Goal: Task Accomplishment & Management: Manage account settings

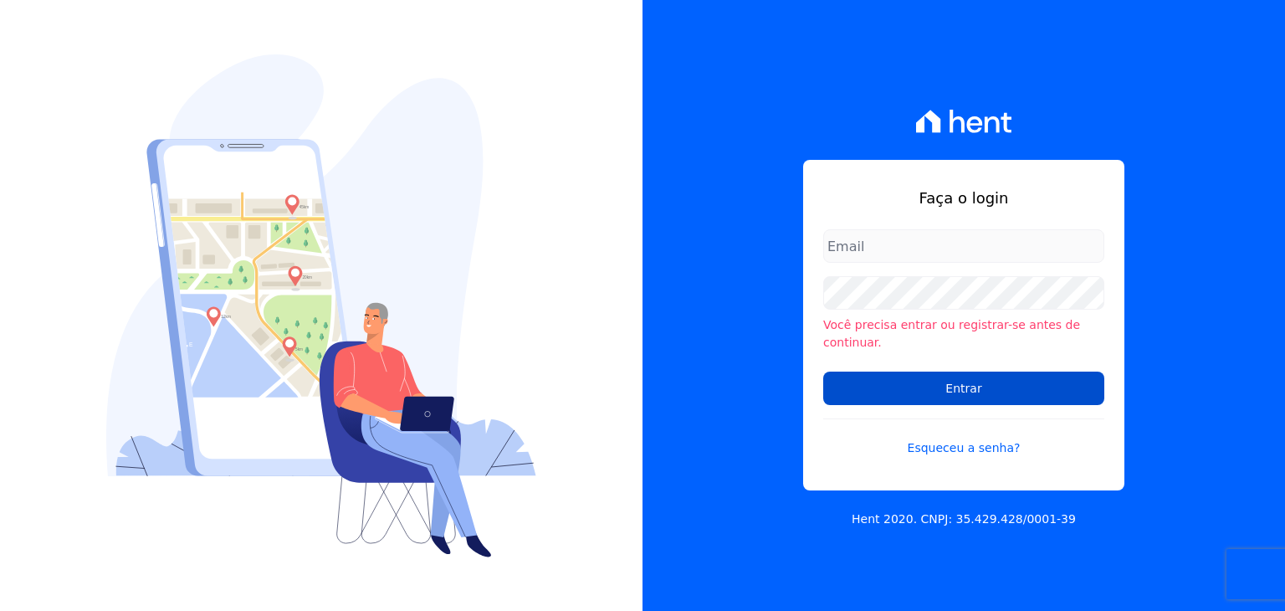
type input "mayara@citizenurbanismo.com.br"
click at [930, 384] on input "Entrar" at bounding box center [963, 387] width 281 height 33
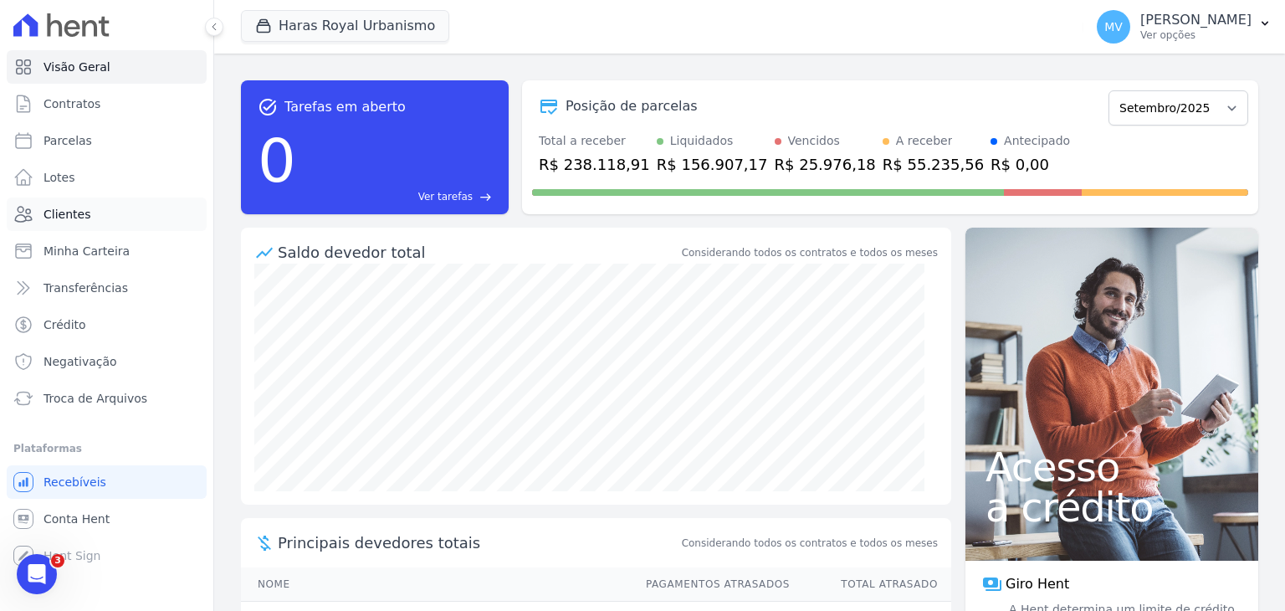
click at [58, 215] on span "Clientes" at bounding box center [66, 214] width 47 height 17
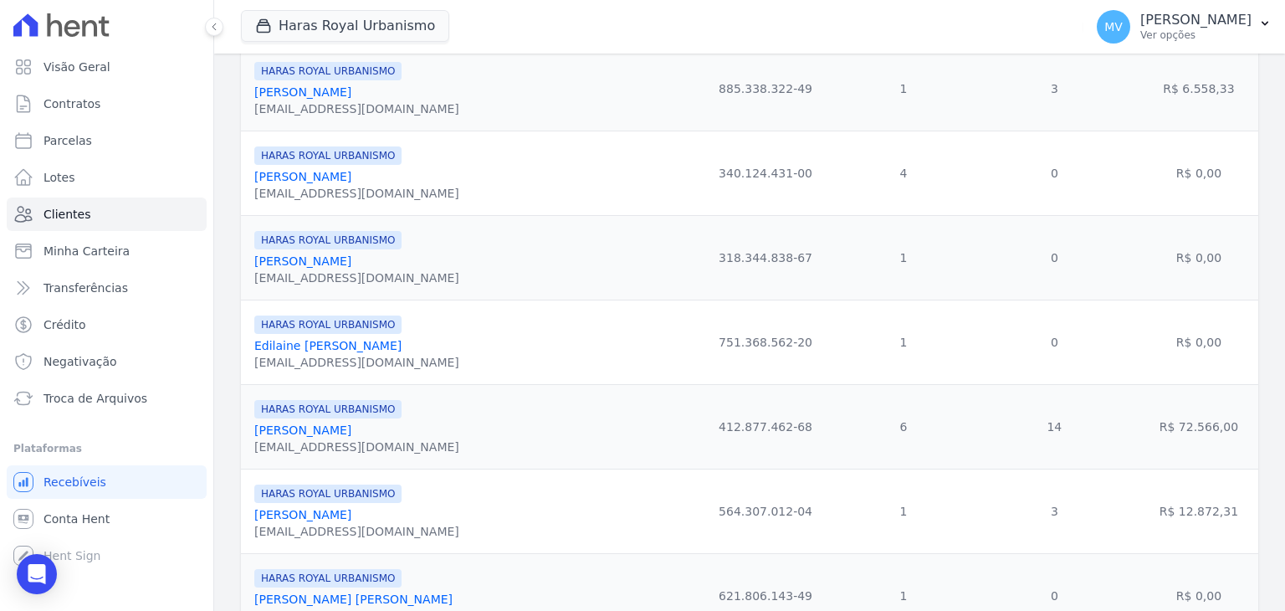
scroll to position [352, 0]
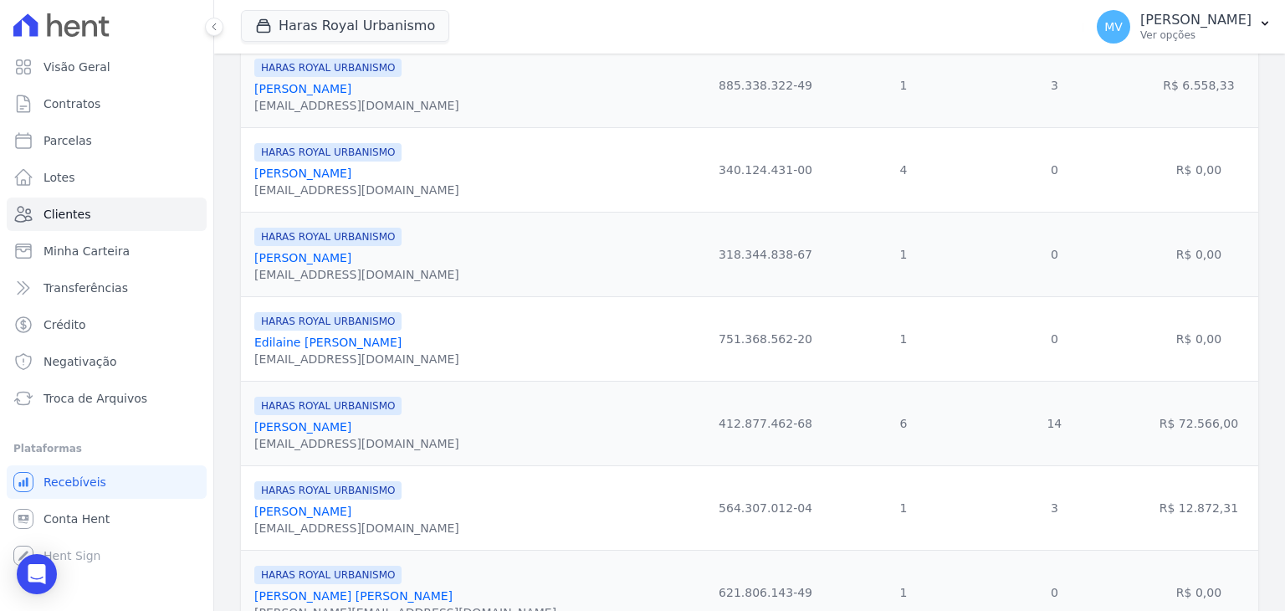
click at [298, 516] on link "[PERSON_NAME]" at bounding box center [302, 510] width 97 height 13
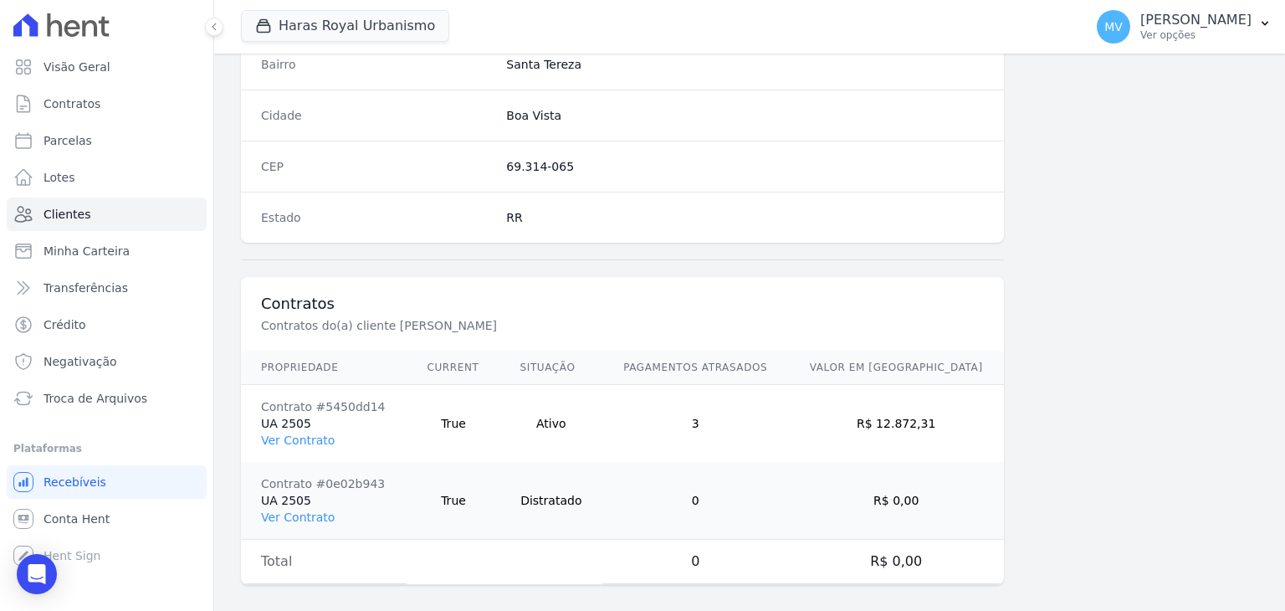
scroll to position [1026, 0]
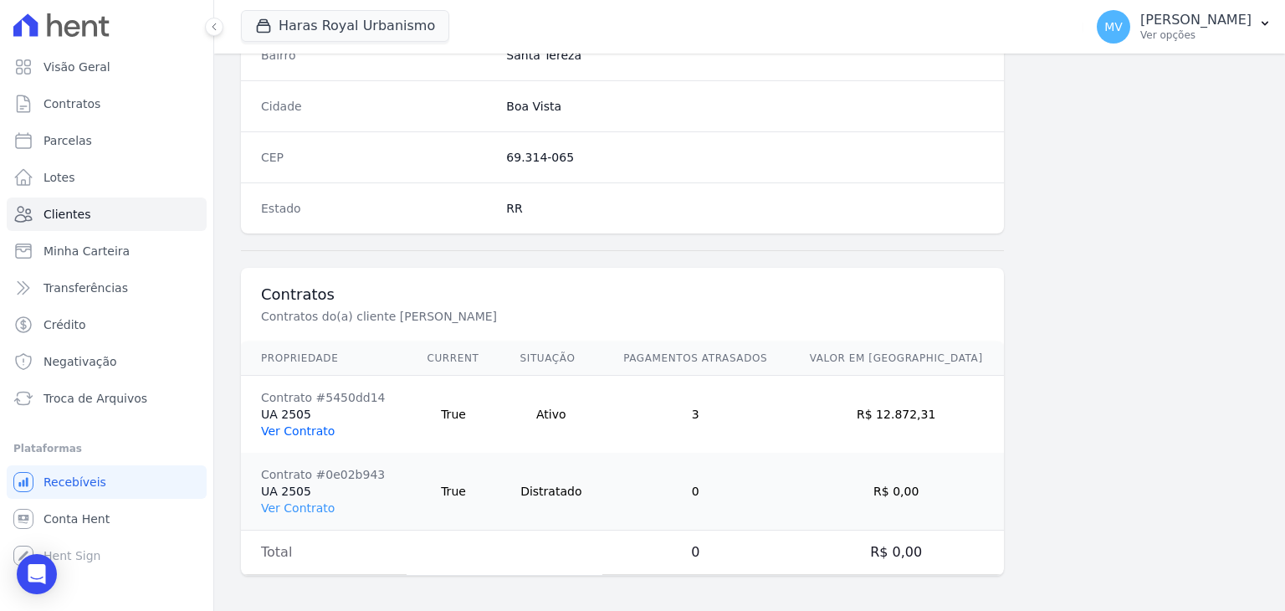
click at [281, 429] on link "Ver Contrato" at bounding box center [298, 430] width 74 height 13
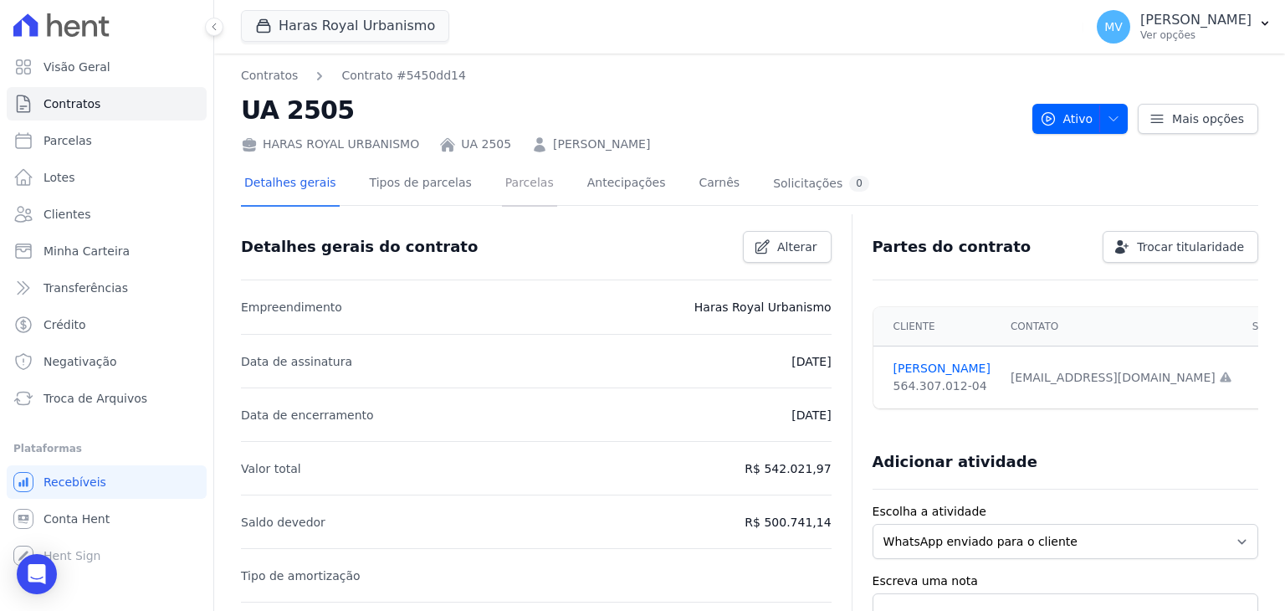
click at [504, 188] on link "Parcelas" at bounding box center [529, 184] width 55 height 44
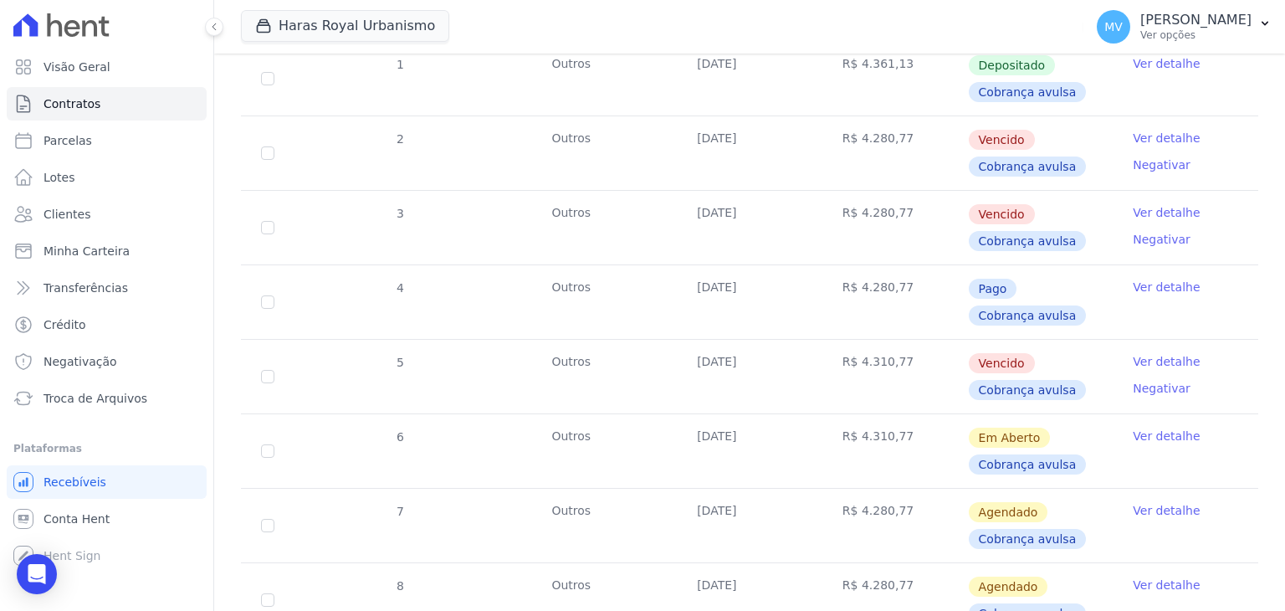
scroll to position [362, 0]
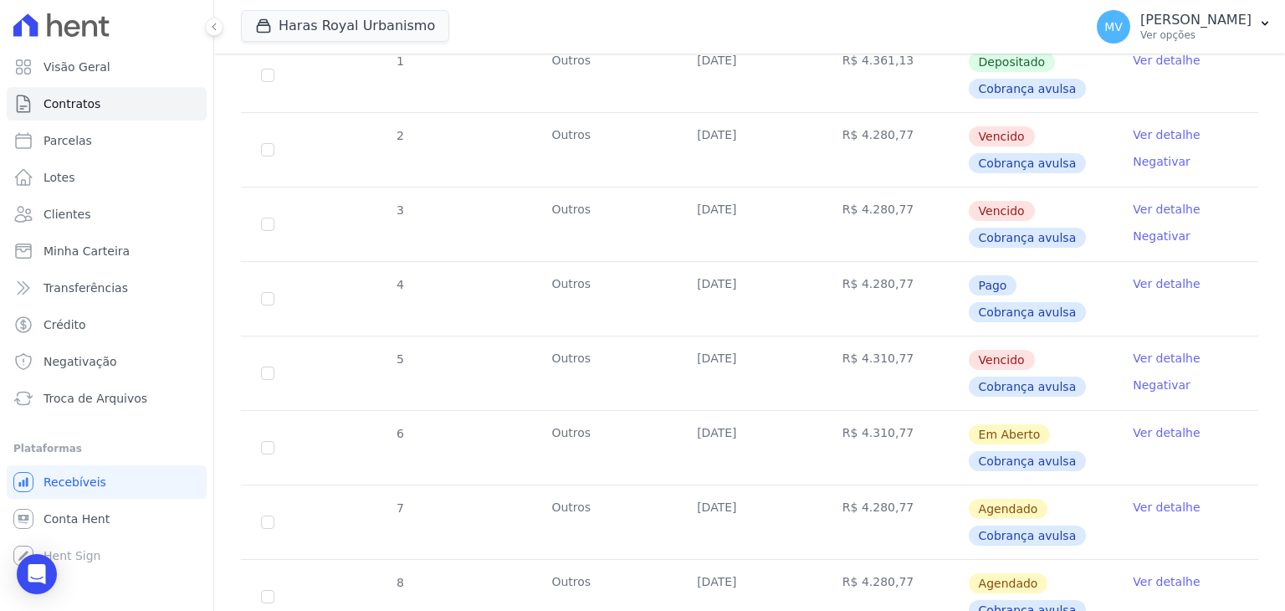
drag, startPoint x: 1135, startPoint y: 438, endPoint x: 1135, endPoint y: 427, distance: 10.9
click at [1135, 427] on td "Ver detalhe" at bounding box center [1185, 448] width 146 height 74
click at [1135, 427] on link "Ver detalhe" at bounding box center [1165, 432] width 67 height 17
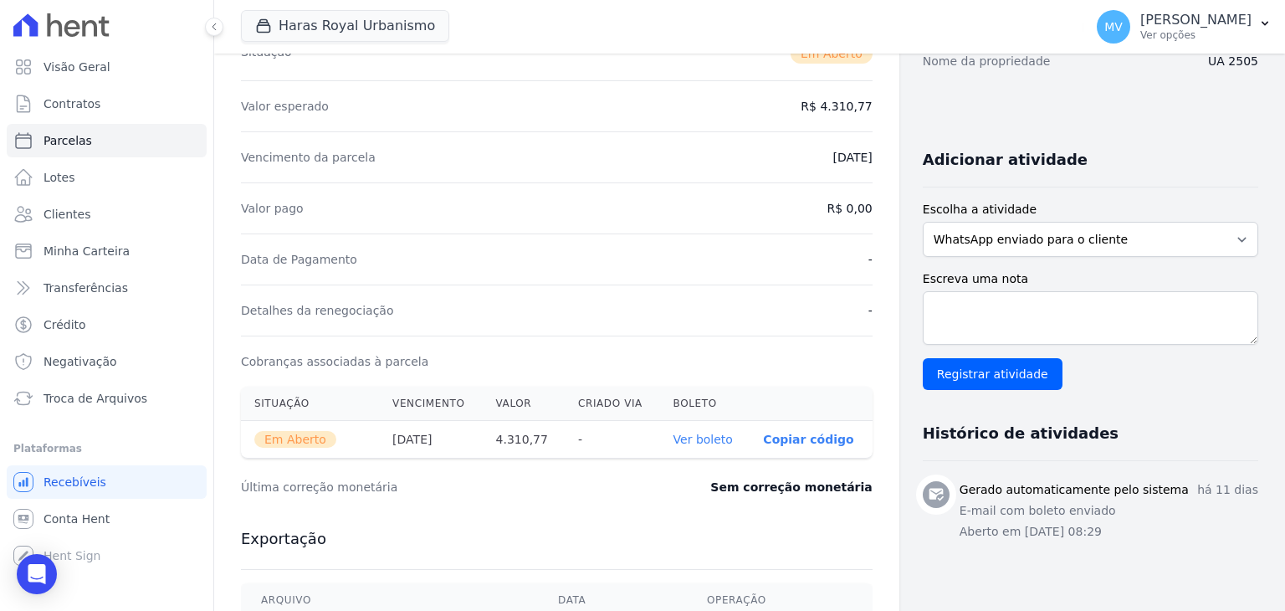
scroll to position [315, 0]
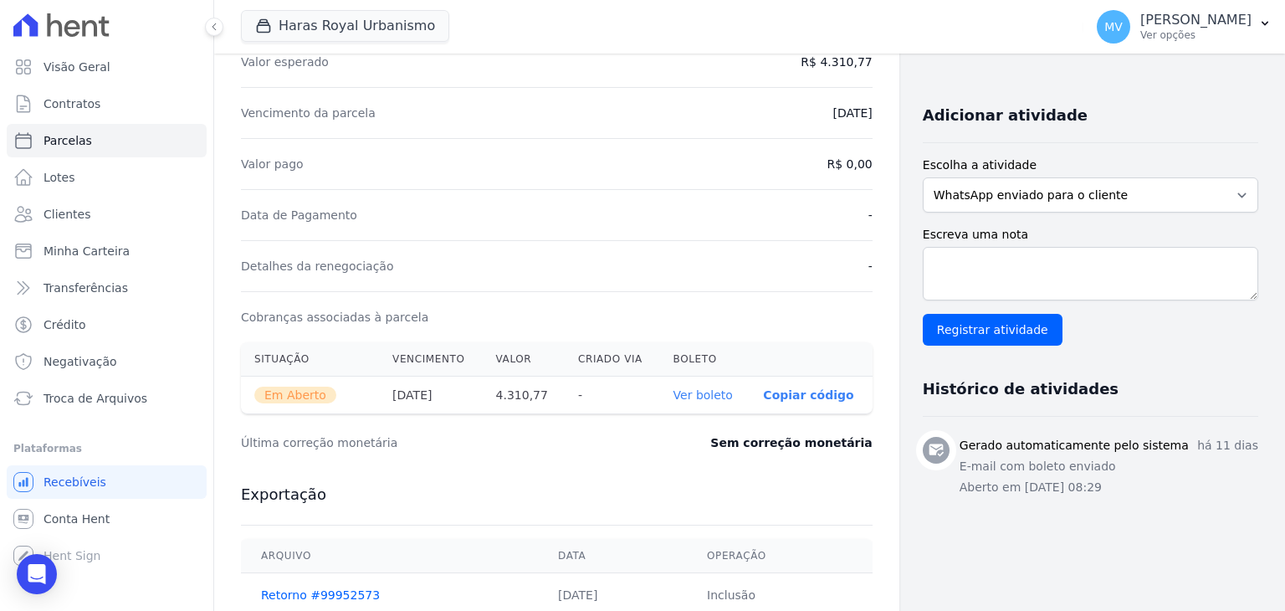
click at [687, 395] on link "Ver boleto" at bounding box center [702, 394] width 59 height 13
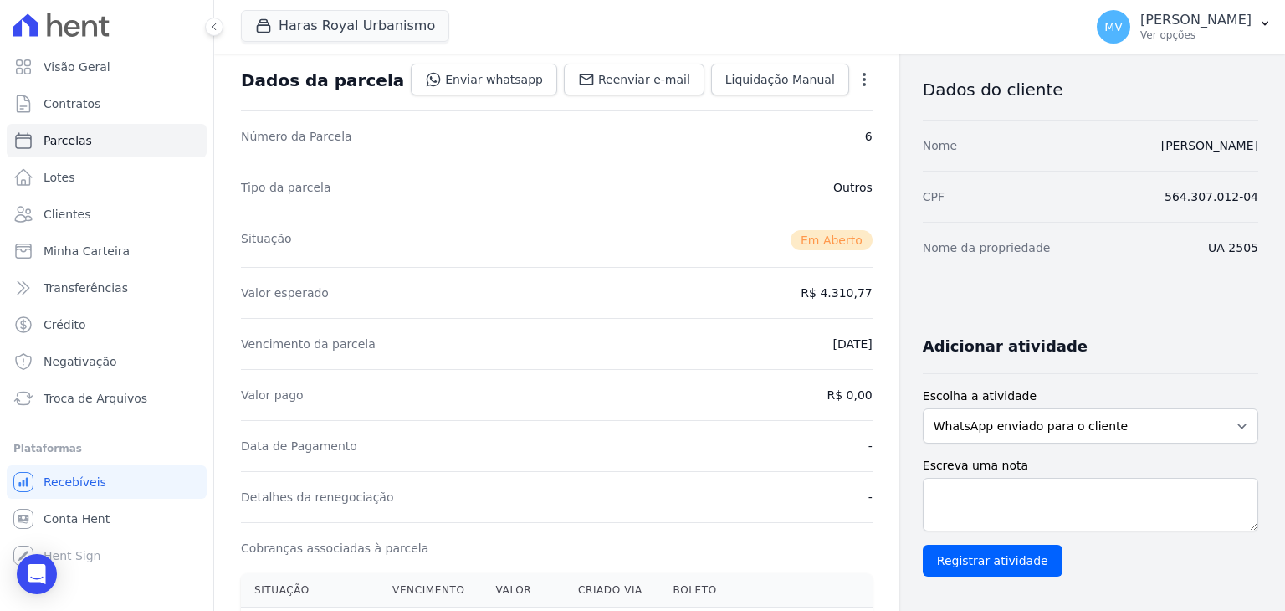
scroll to position [0, 0]
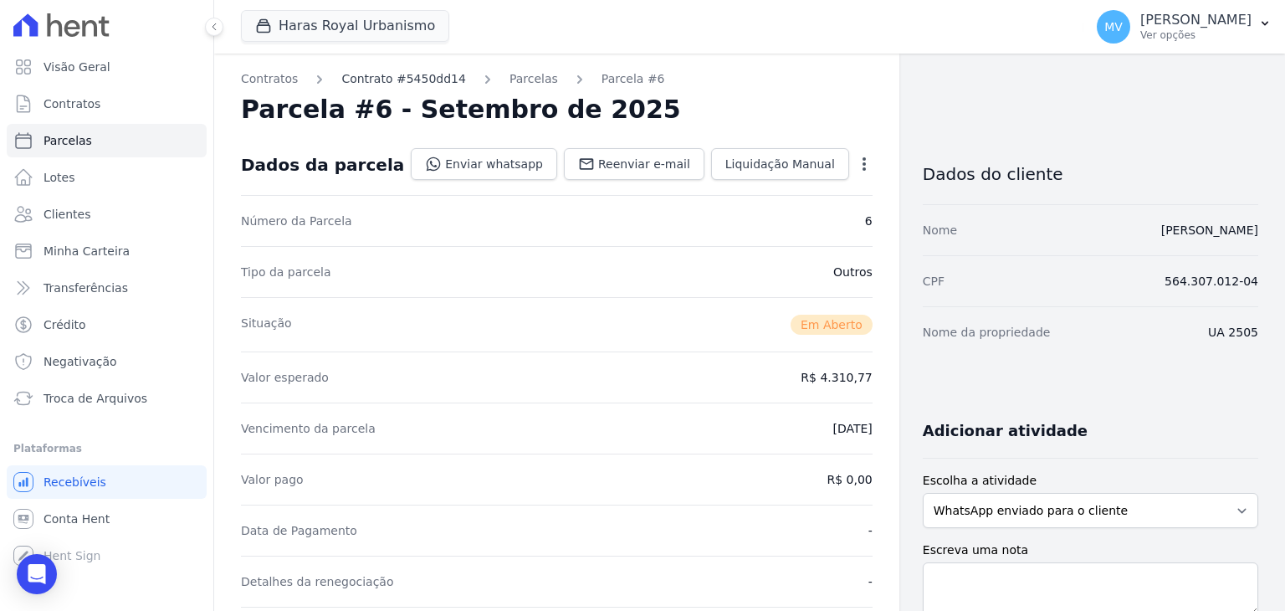
click at [361, 81] on link "Contrato #5450dd14" at bounding box center [403, 79] width 125 height 18
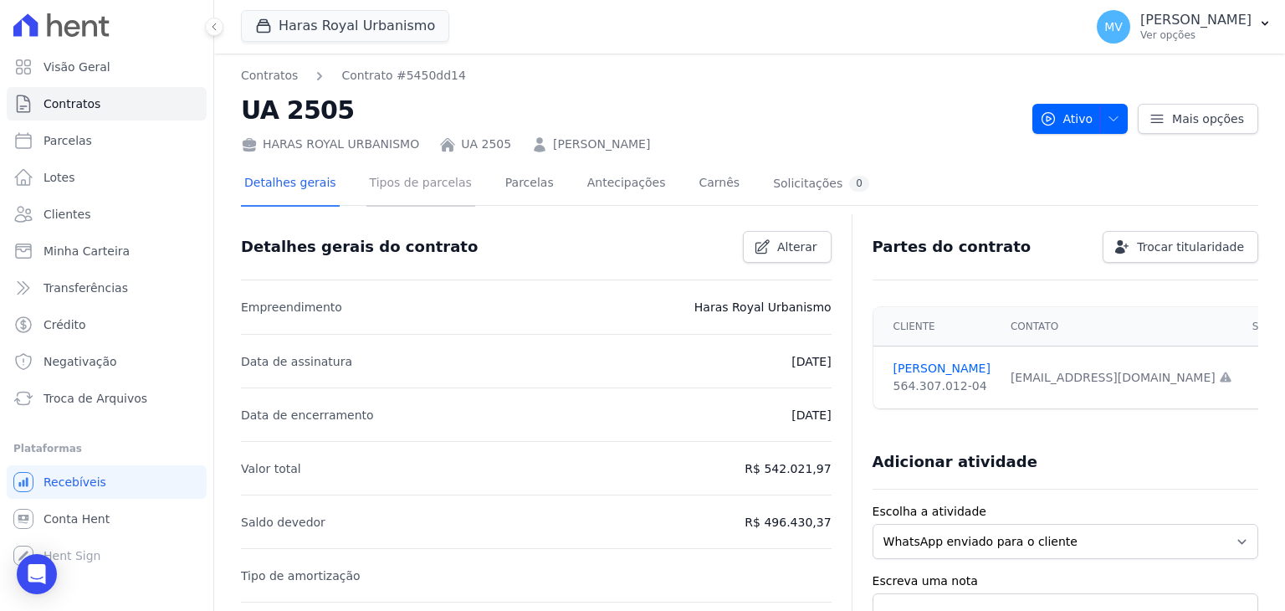
click at [395, 183] on link "Tipos de parcelas" at bounding box center [420, 184] width 109 height 44
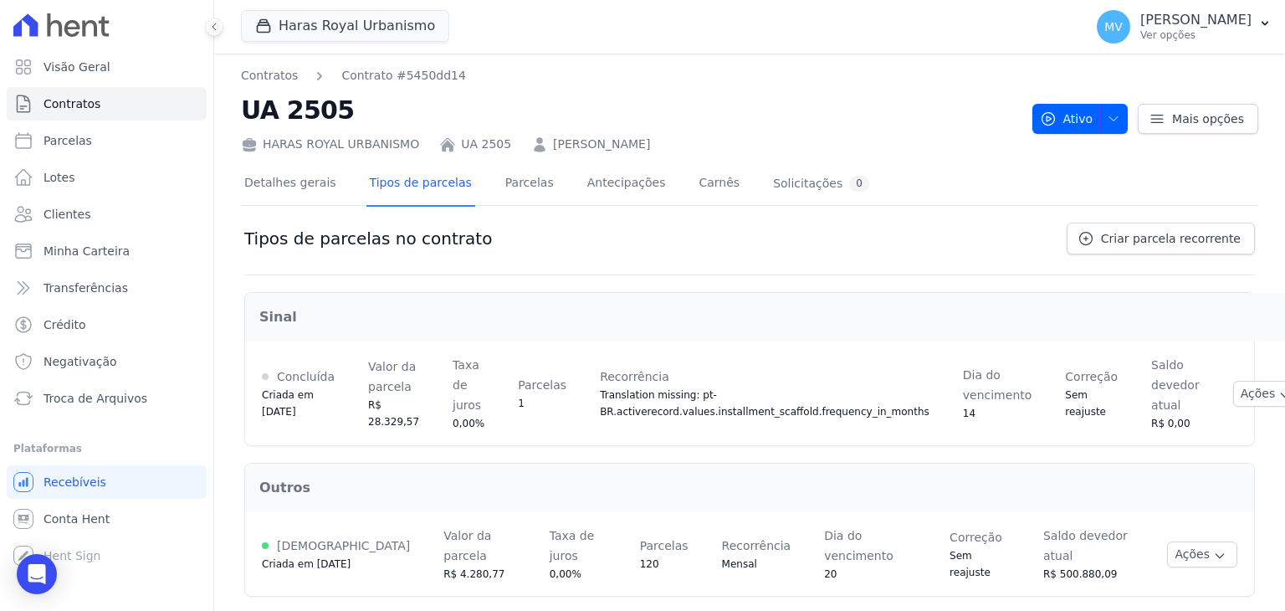
click at [963, 257] on div "Tipos de parcelas no contrato Criar parcela recorrente" at bounding box center [749, 248] width 1010 height 53
click at [524, 194] on link "Parcelas" at bounding box center [529, 184] width 55 height 44
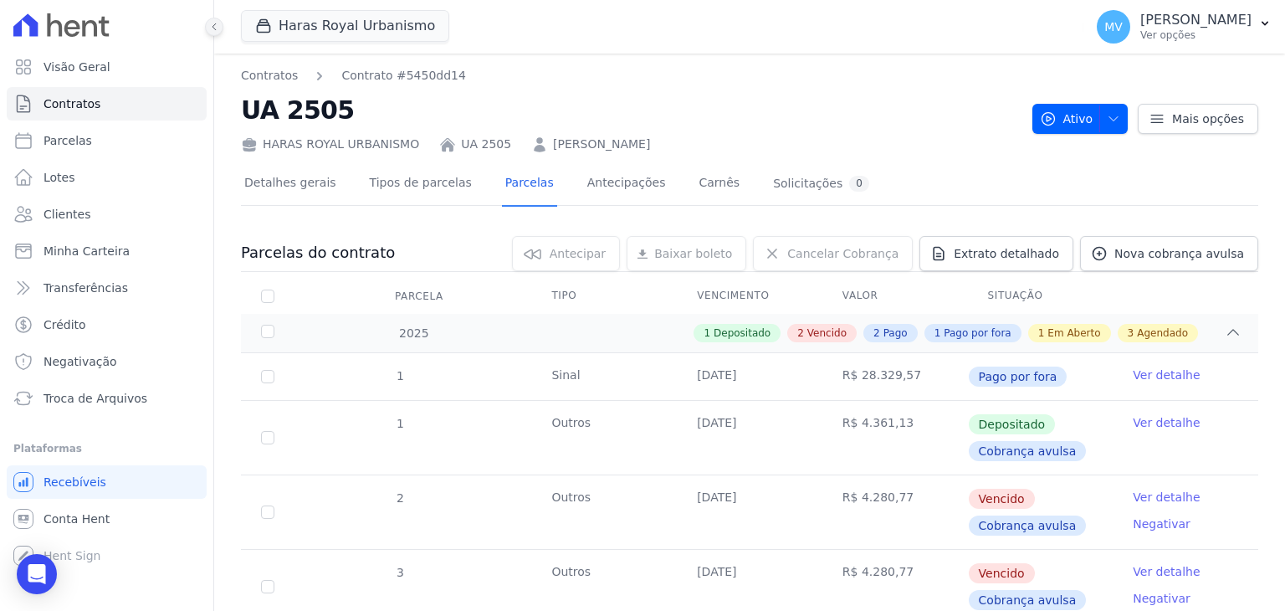
click at [214, 31] on icon at bounding box center [214, 27] width 10 height 10
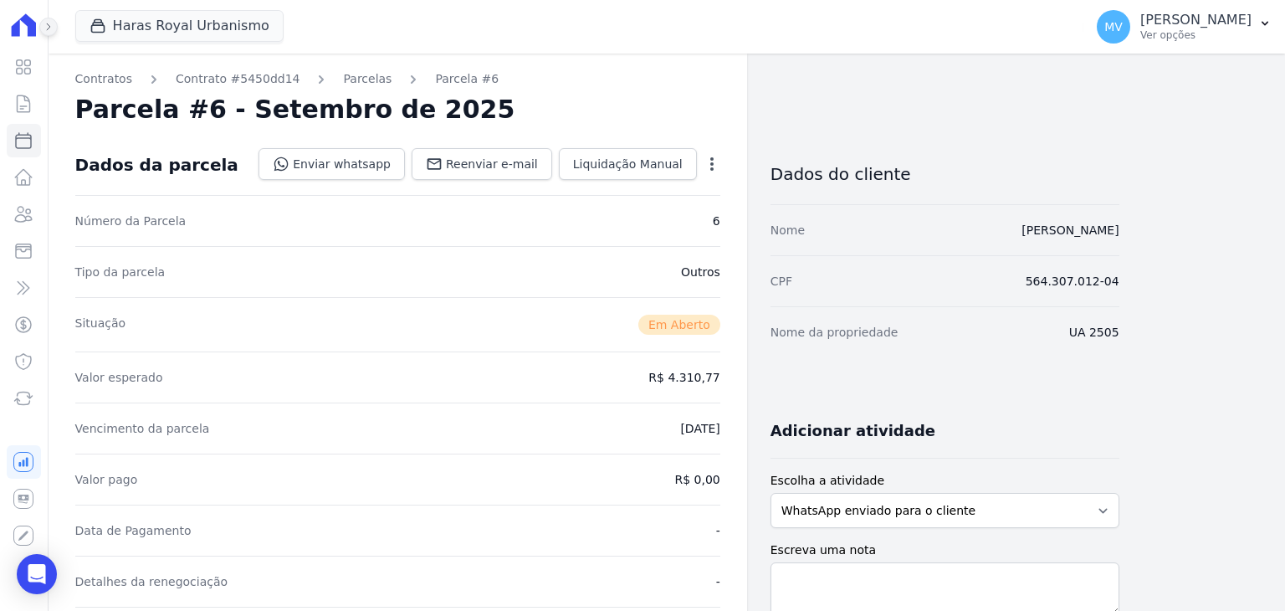
click at [50, 27] on icon at bounding box center [48, 27] width 10 height 10
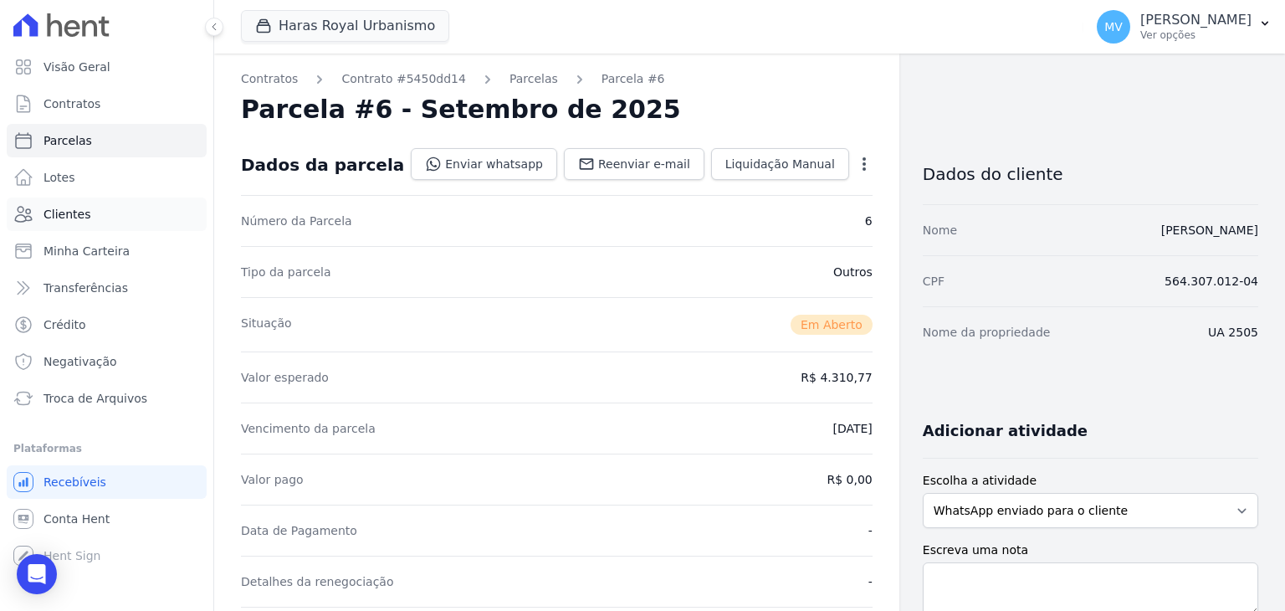
click at [61, 212] on span "Clientes" at bounding box center [66, 214] width 47 height 17
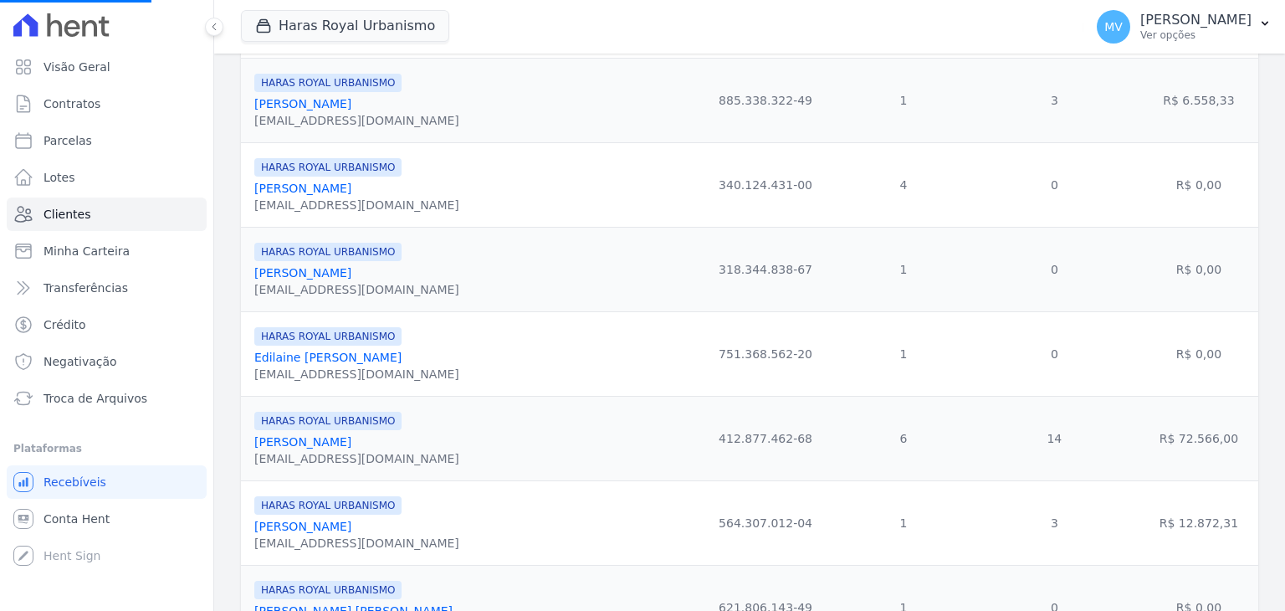
scroll to position [171, 0]
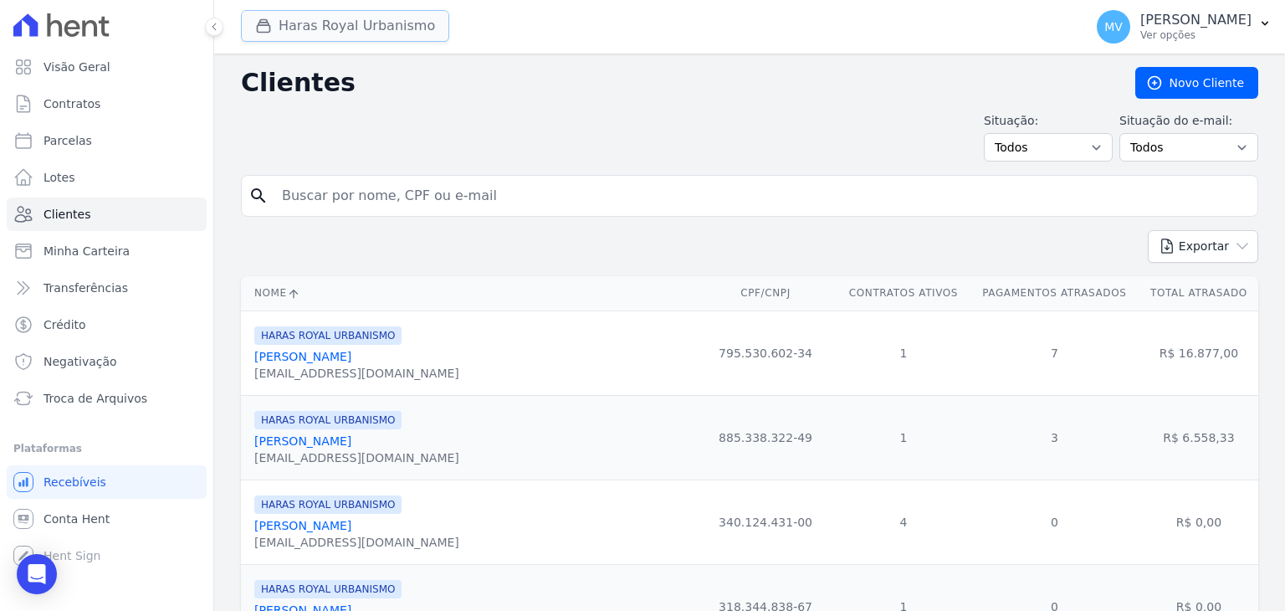
click at [376, 18] on button "Haras Royal Urbanismo" at bounding box center [345, 26] width 208 height 32
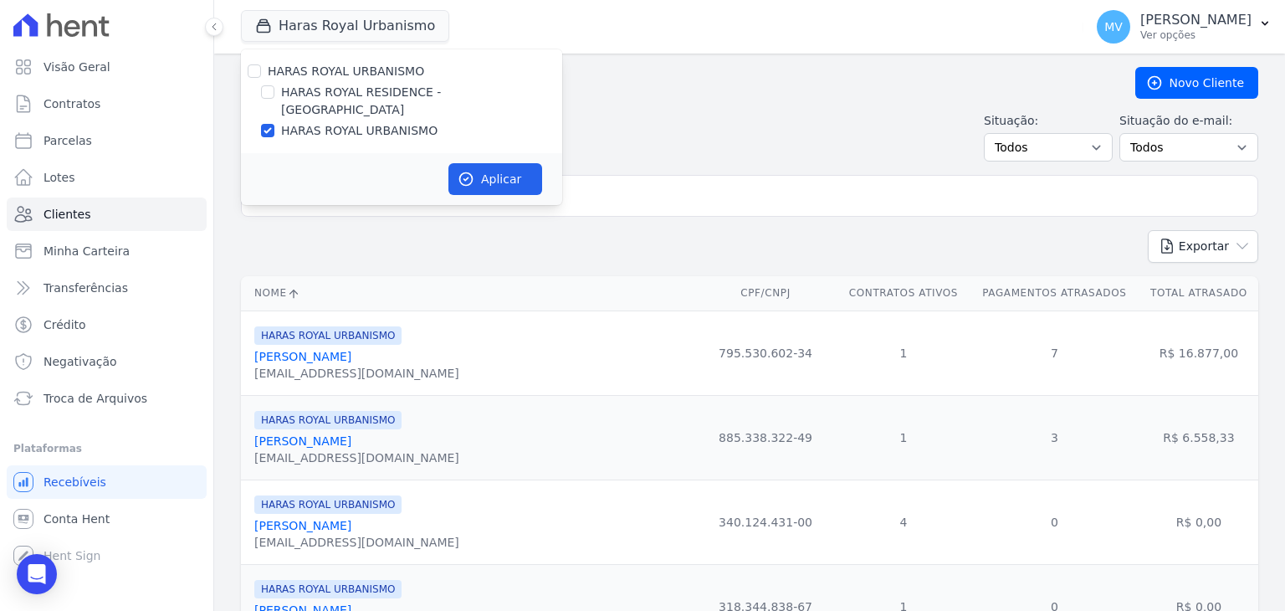
click at [360, 95] on label "HARAS ROYAL RESIDENCE - [GEOGRAPHIC_DATA]" at bounding box center [421, 101] width 281 height 35
click at [274, 95] on input "HARAS ROYAL RESIDENCE - [GEOGRAPHIC_DATA]" at bounding box center [267, 91] width 13 height 13
checkbox input "true"
click at [471, 173] on icon "button" at bounding box center [466, 179] width 13 height 13
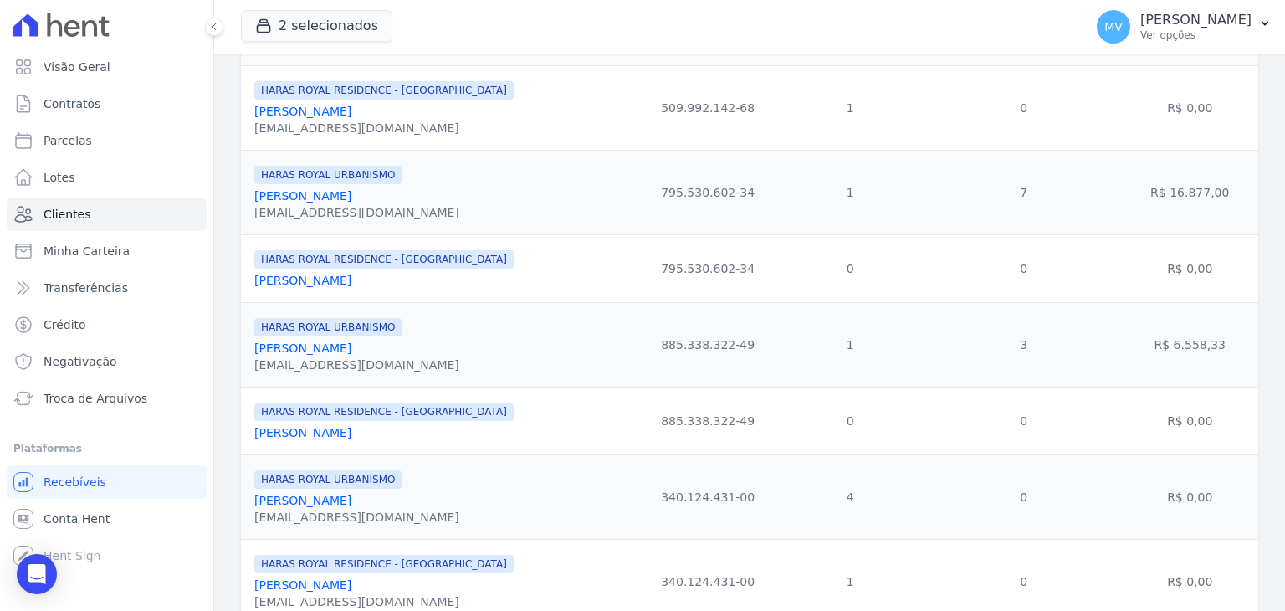
scroll to position [242, 0]
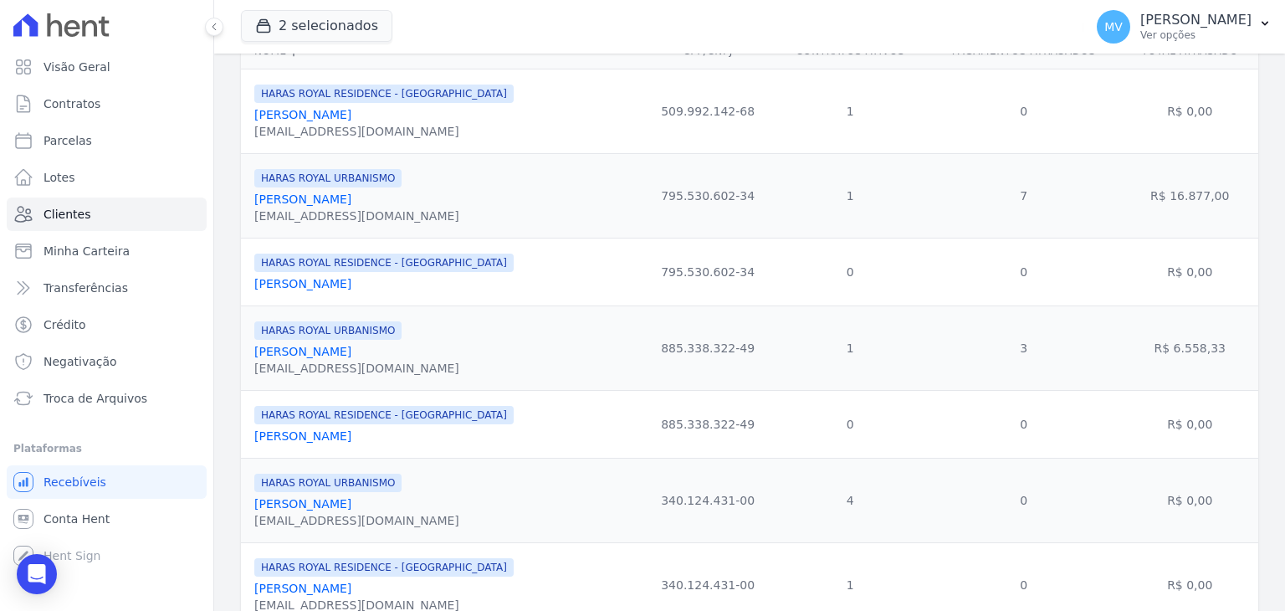
click at [348, 202] on link "[PERSON_NAME]" at bounding box center [302, 198] width 97 height 13
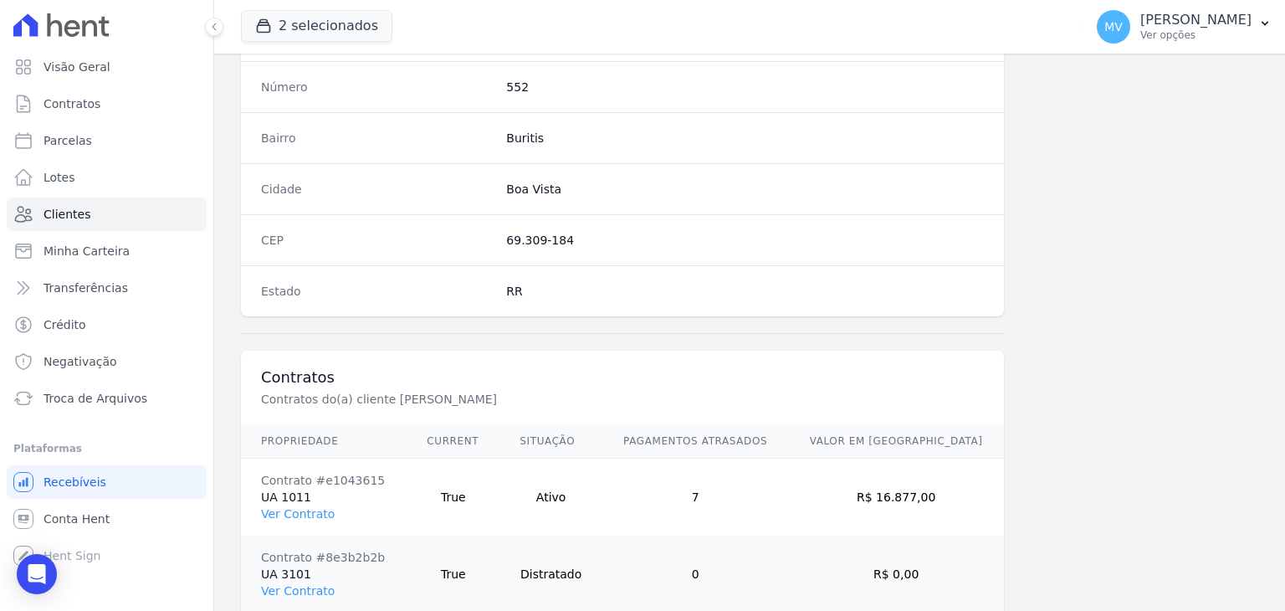
scroll to position [1014, 0]
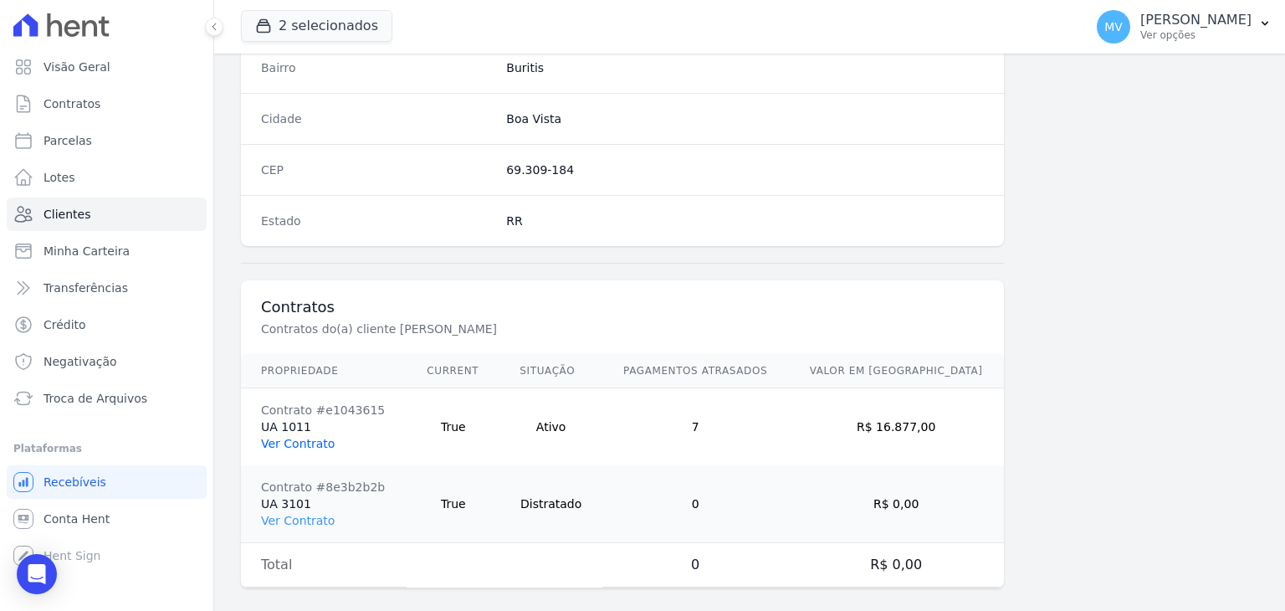
click at [289, 442] on link "Ver Contrato" at bounding box center [298, 443] width 74 height 13
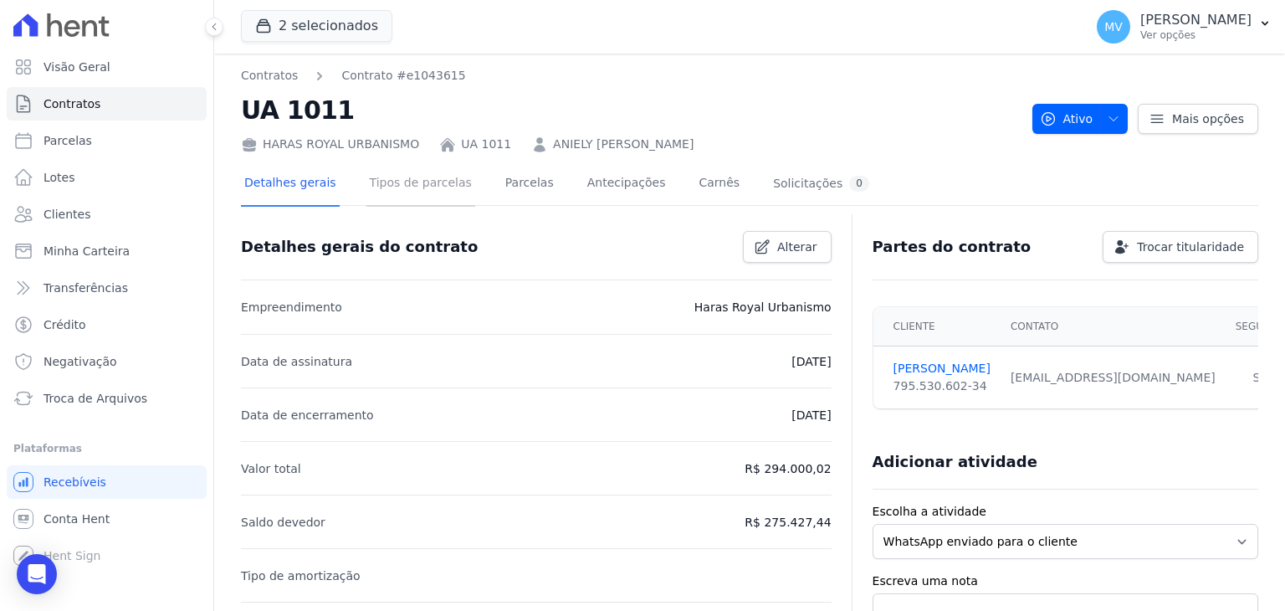
click at [427, 192] on link "Tipos de parcelas" at bounding box center [420, 184] width 109 height 44
click at [502, 188] on link "Parcelas" at bounding box center [529, 184] width 55 height 44
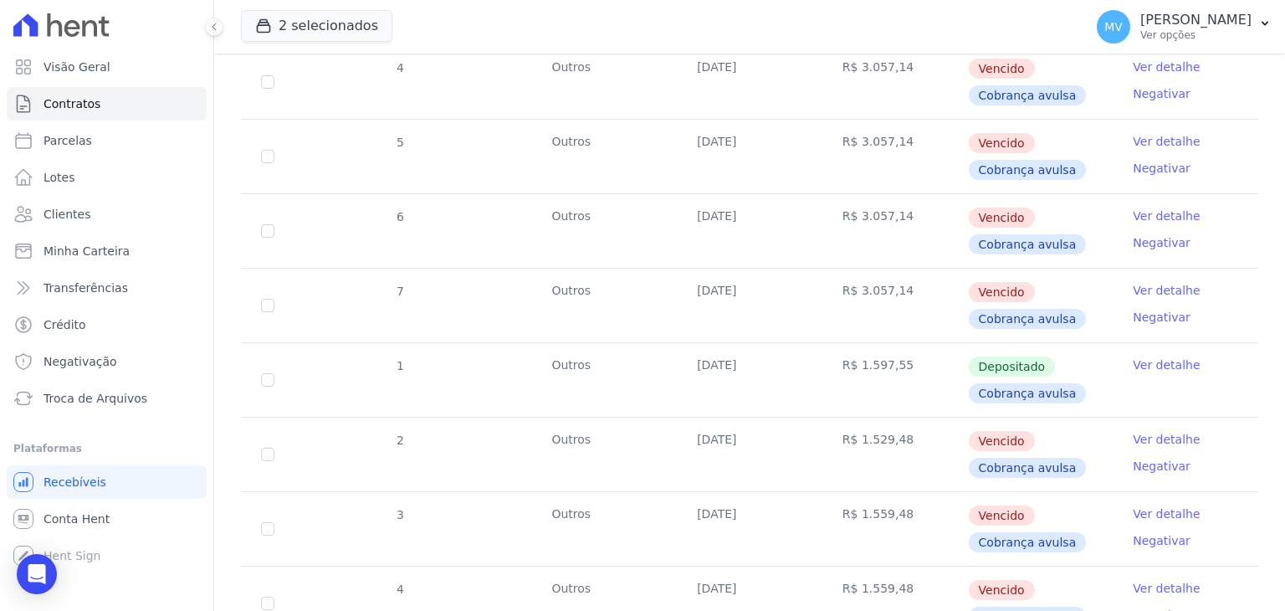
scroll to position [426, 0]
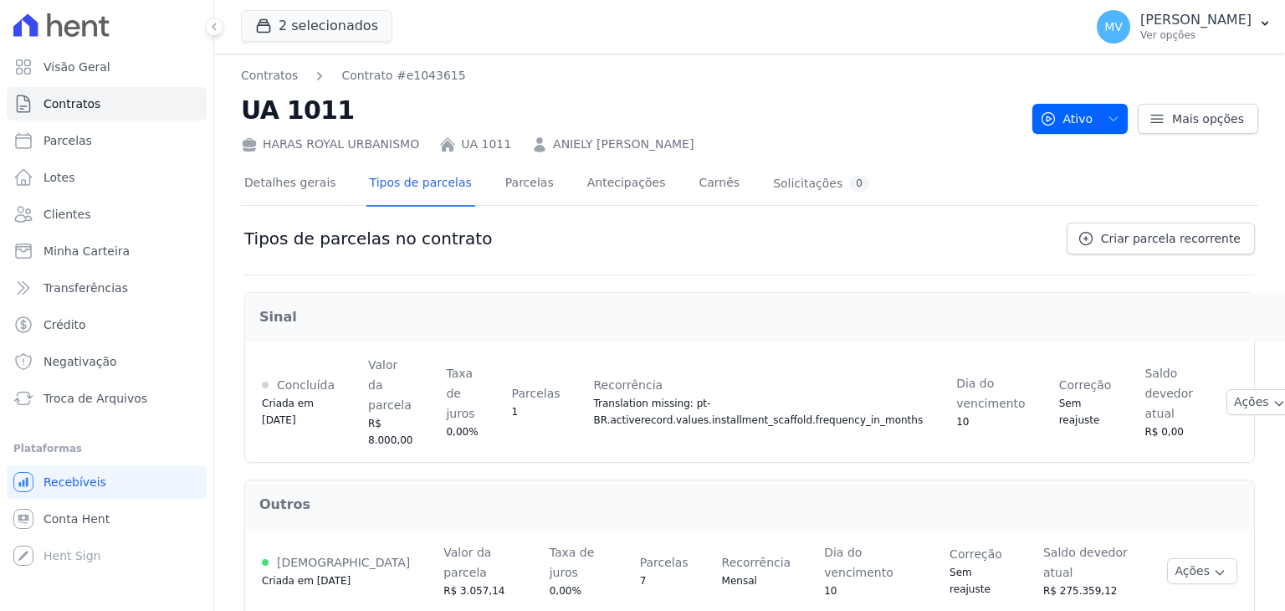
drag, startPoint x: 1278, startPoint y: 138, endPoint x: 1284, endPoint y: 263, distance: 124.8
click at [502, 186] on link "Parcelas" at bounding box center [529, 184] width 55 height 44
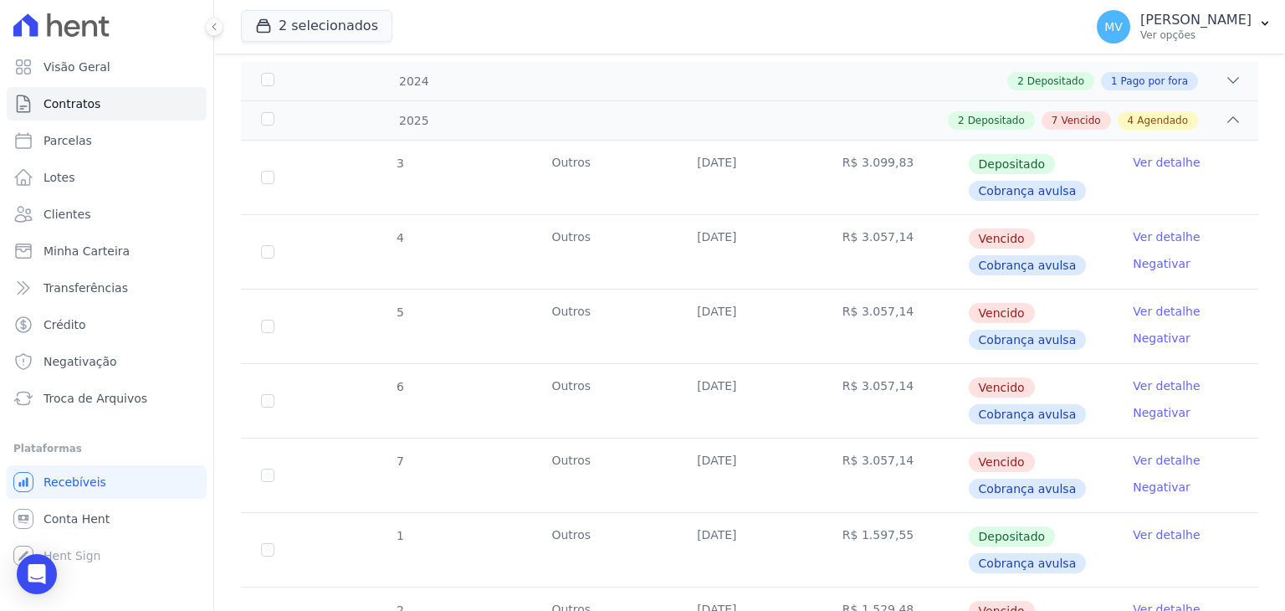
scroll to position [254, 0]
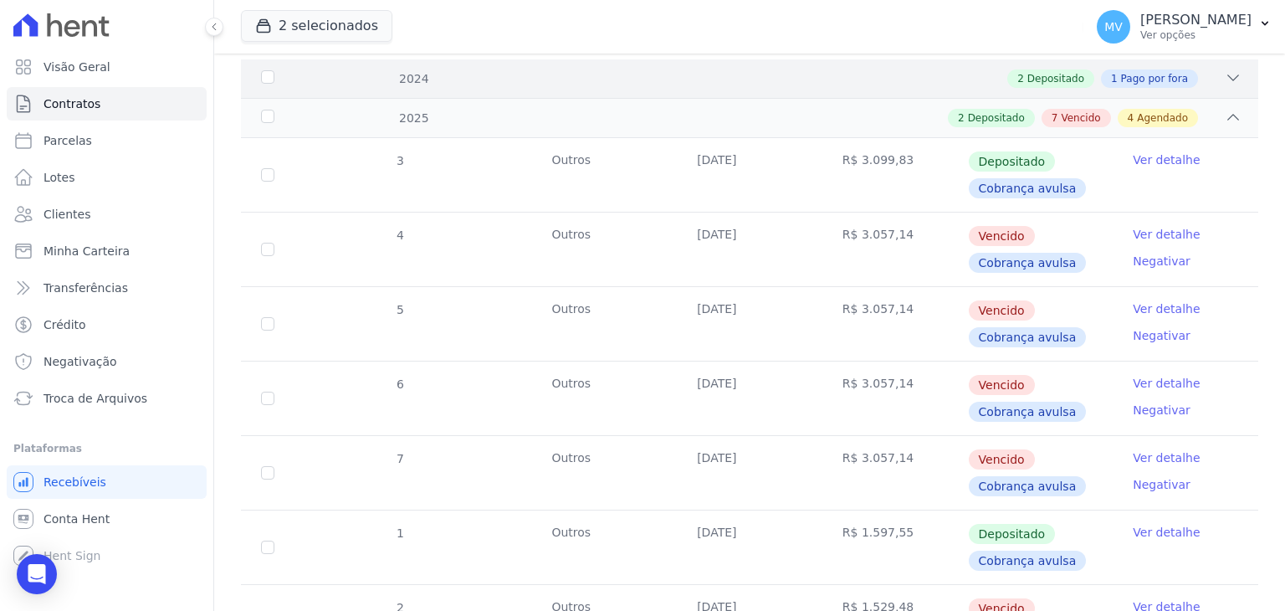
click at [1224, 79] on icon at bounding box center [1232, 77] width 17 height 17
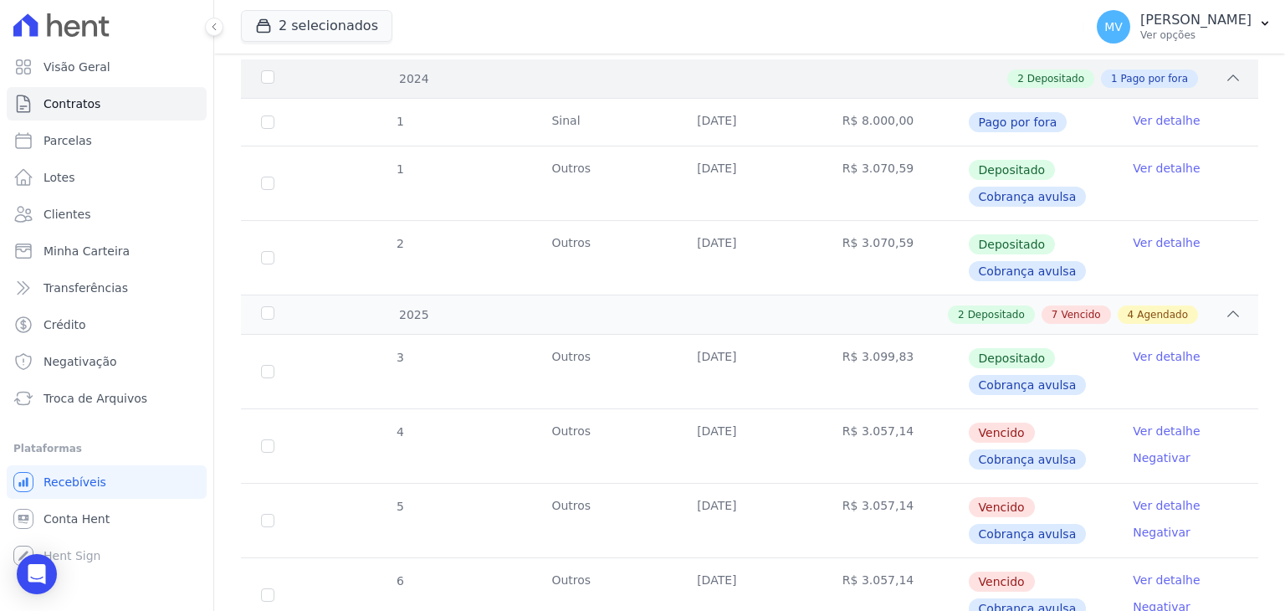
click at [1224, 78] on icon at bounding box center [1232, 77] width 17 height 17
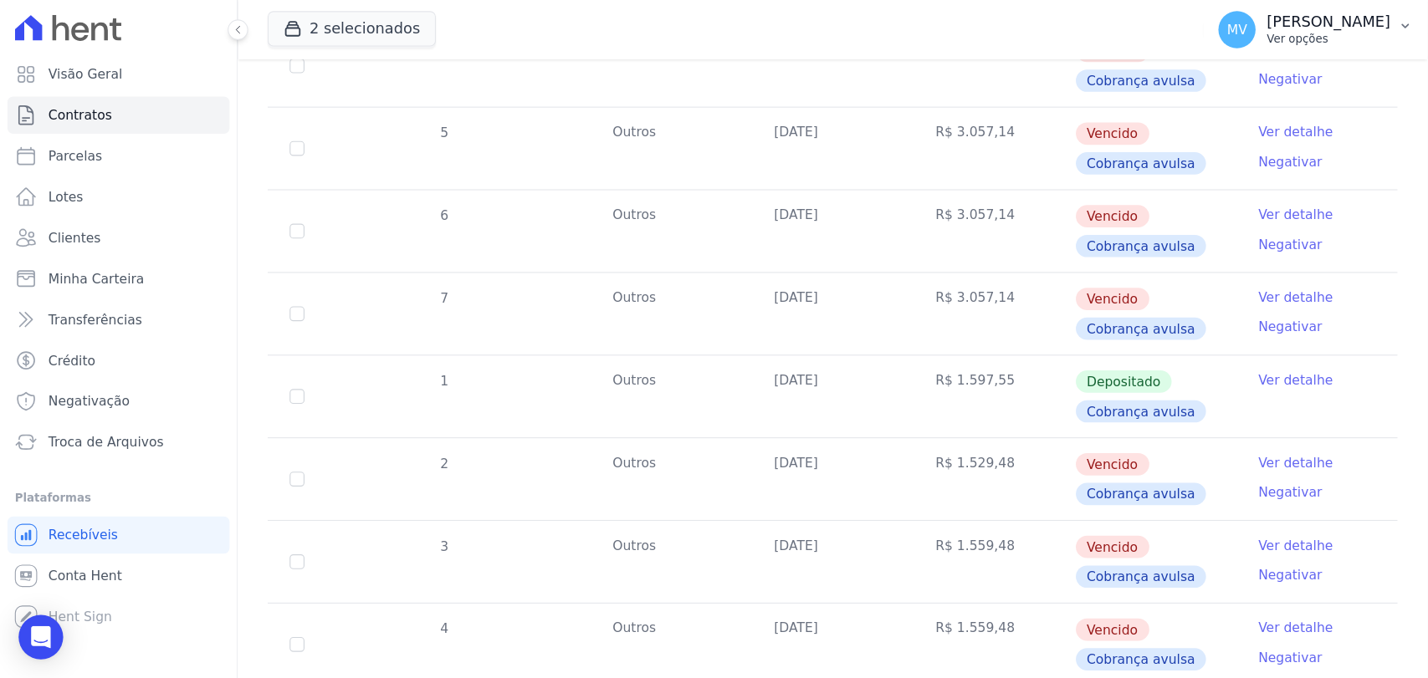
scroll to position [444, 0]
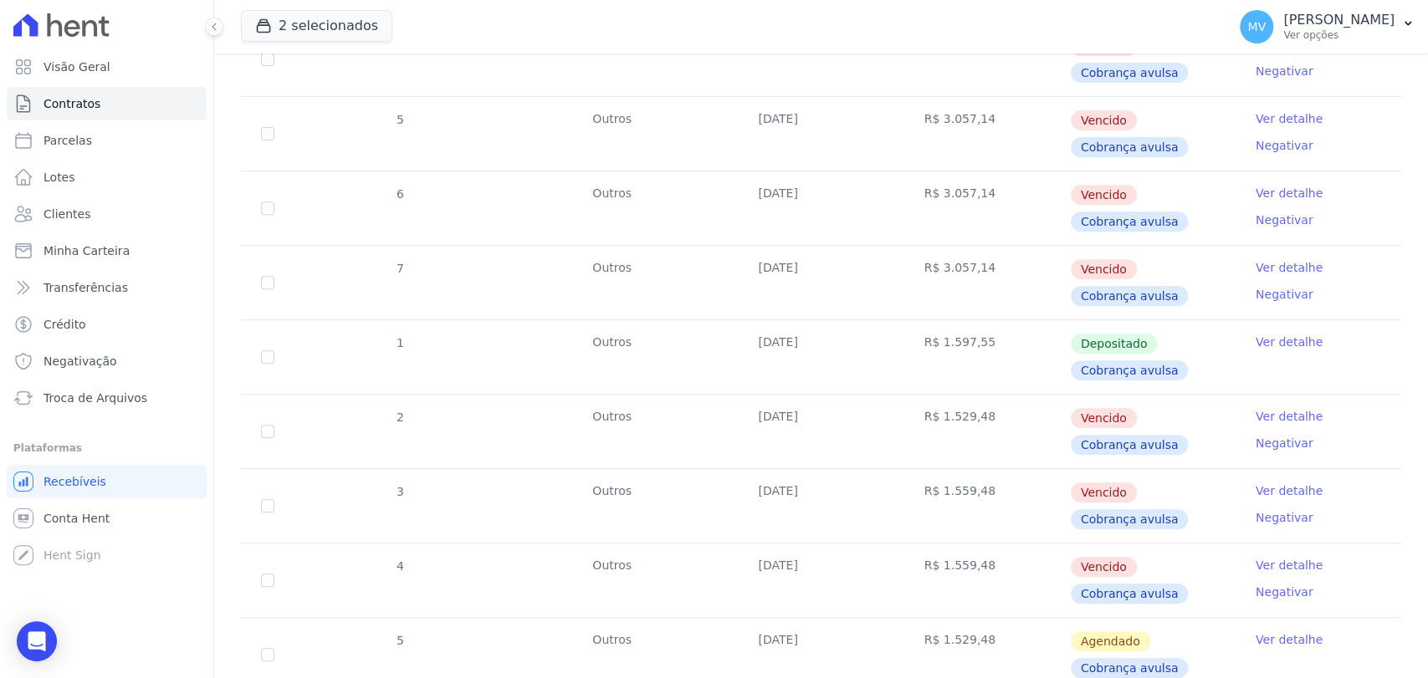
drag, startPoint x: 1284, startPoint y: 4, endPoint x: 1034, endPoint y: 367, distance: 440.8
click at [1034, 367] on td "R$ 1.597,55" at bounding box center [987, 357] width 166 height 74
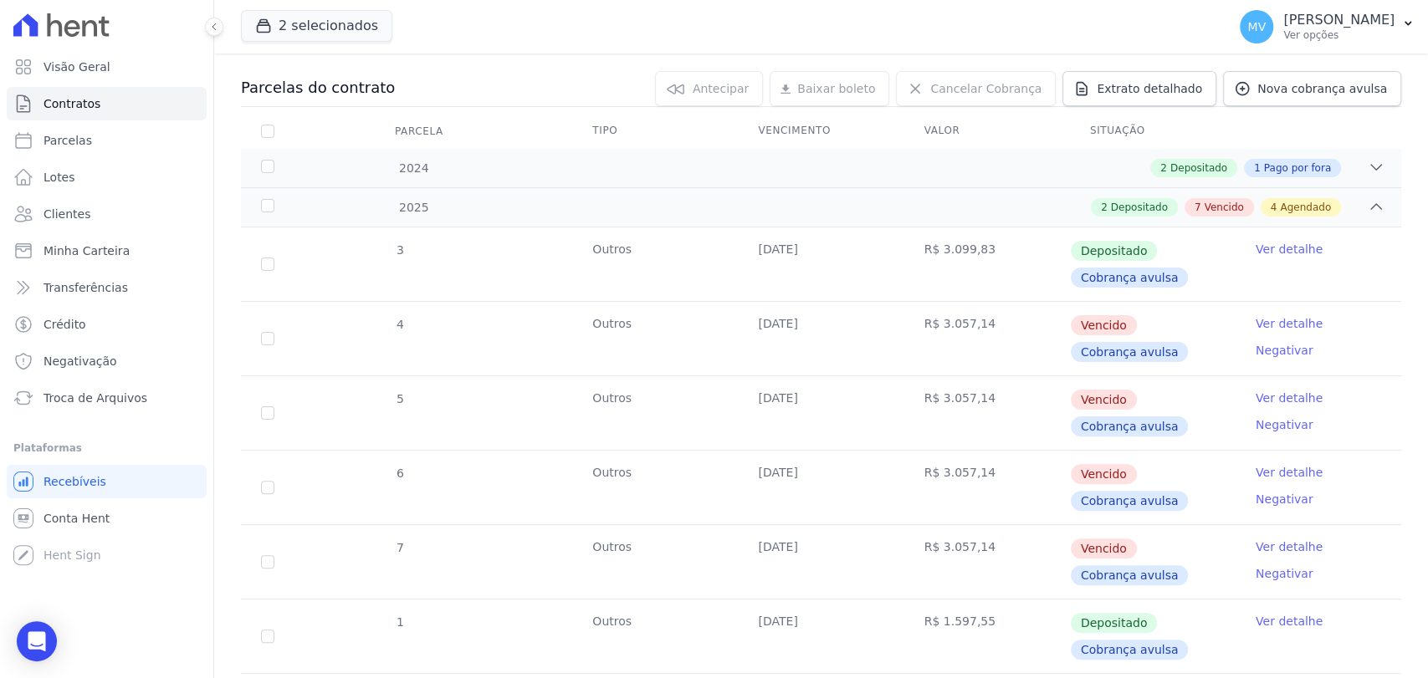
scroll to position [0, 0]
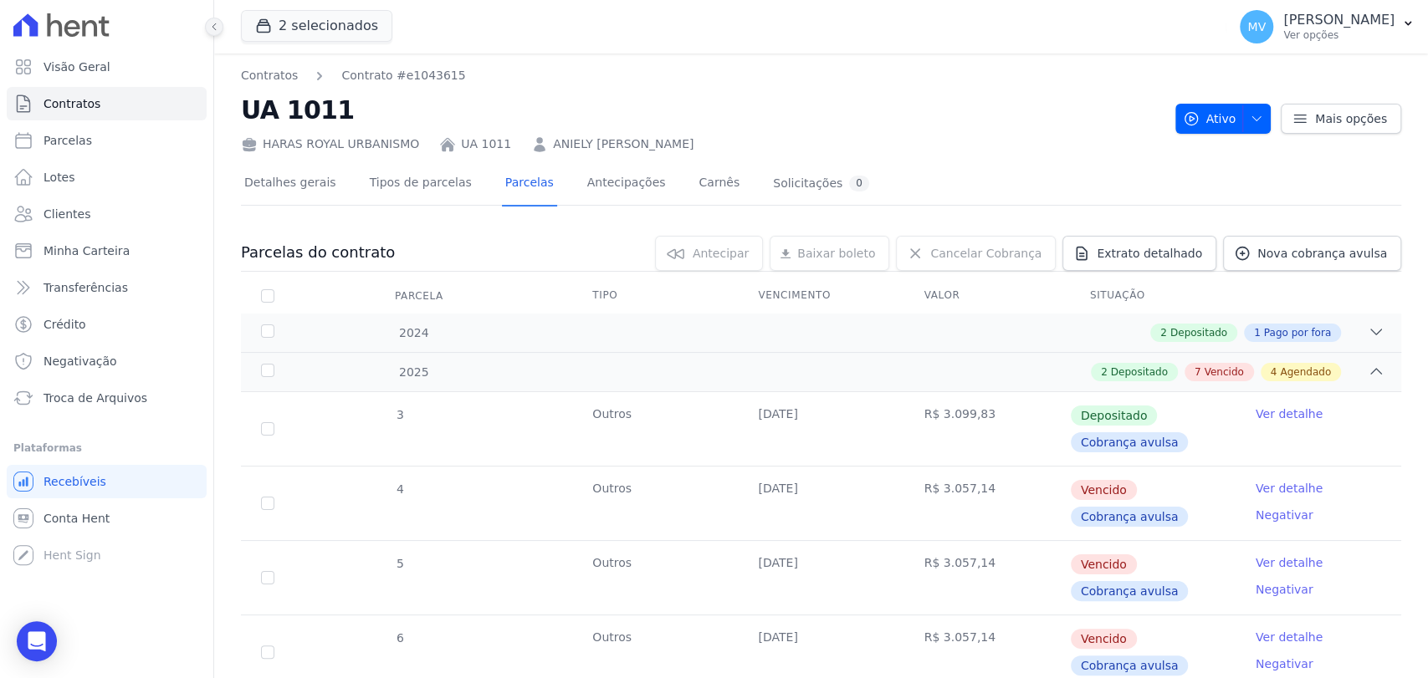
click at [207, 26] on button at bounding box center [214, 27] width 18 height 18
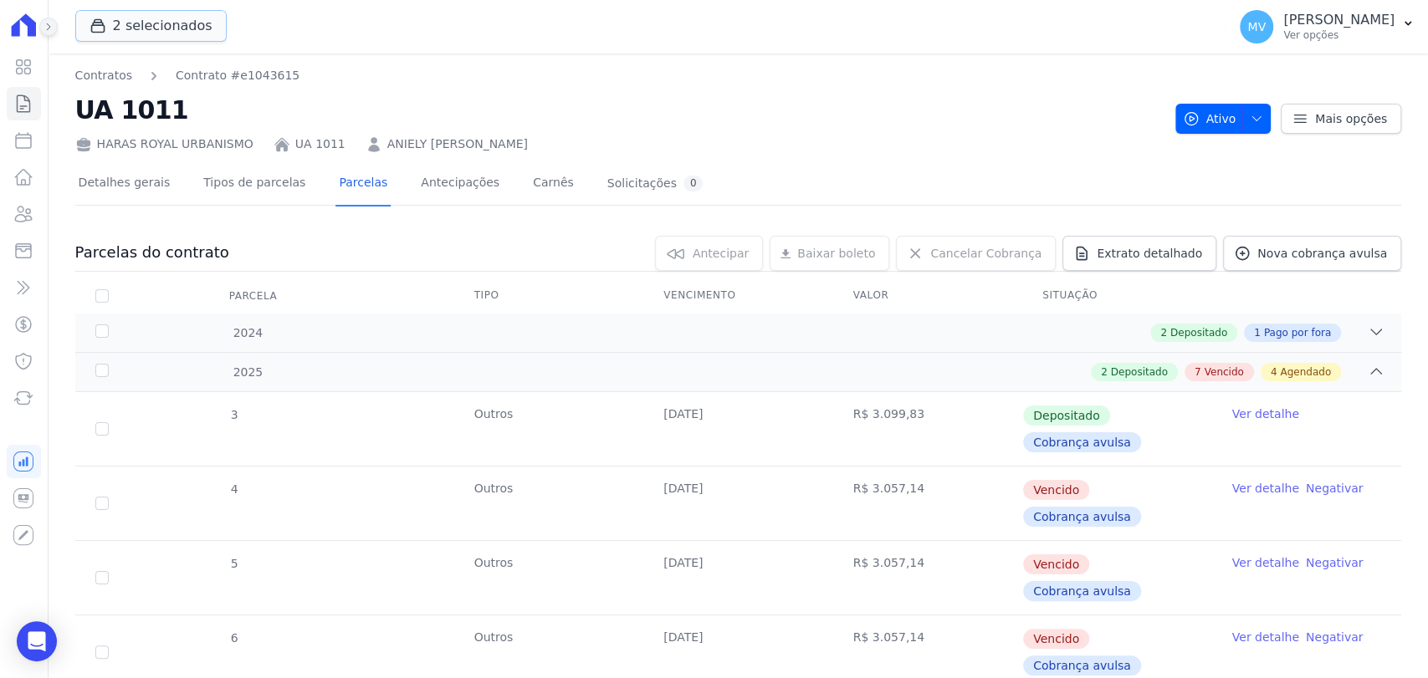
click at [207, 26] on button "2 selecionados" at bounding box center [150, 26] width 151 height 32
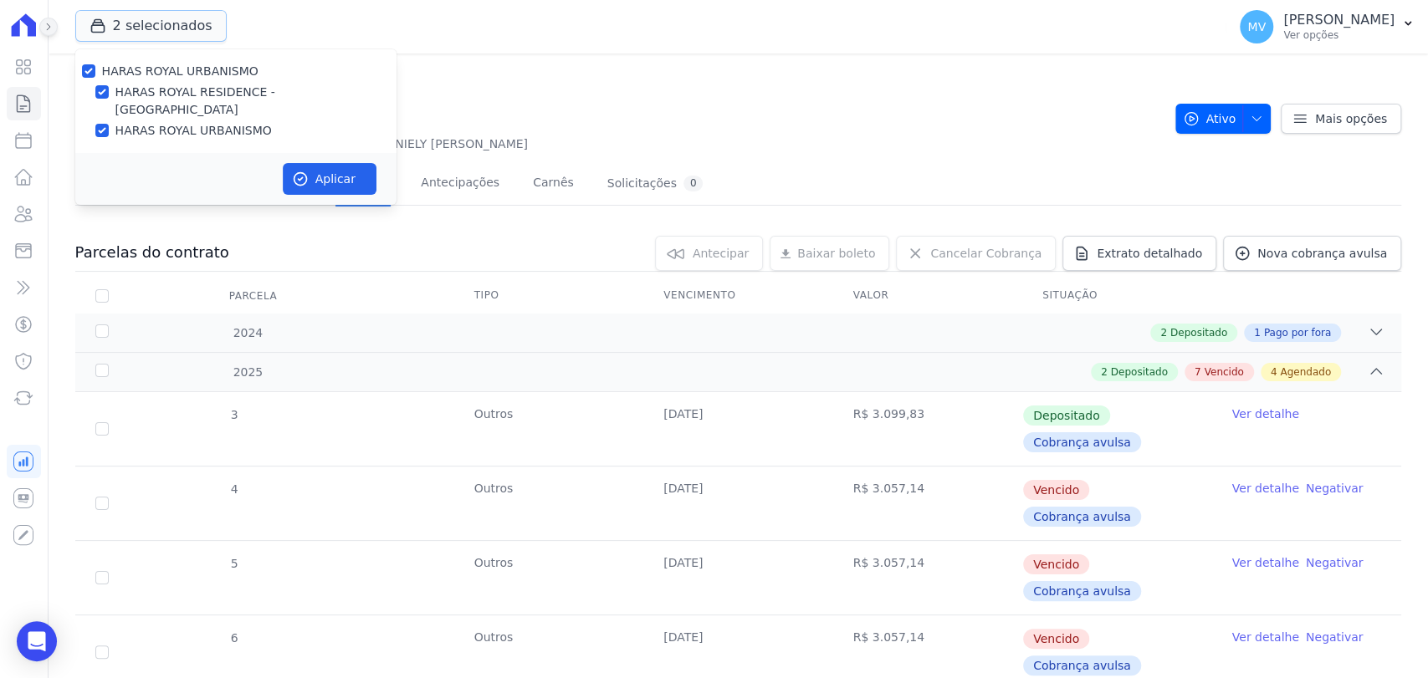
click at [207, 26] on button "2 selecionados" at bounding box center [150, 26] width 151 height 32
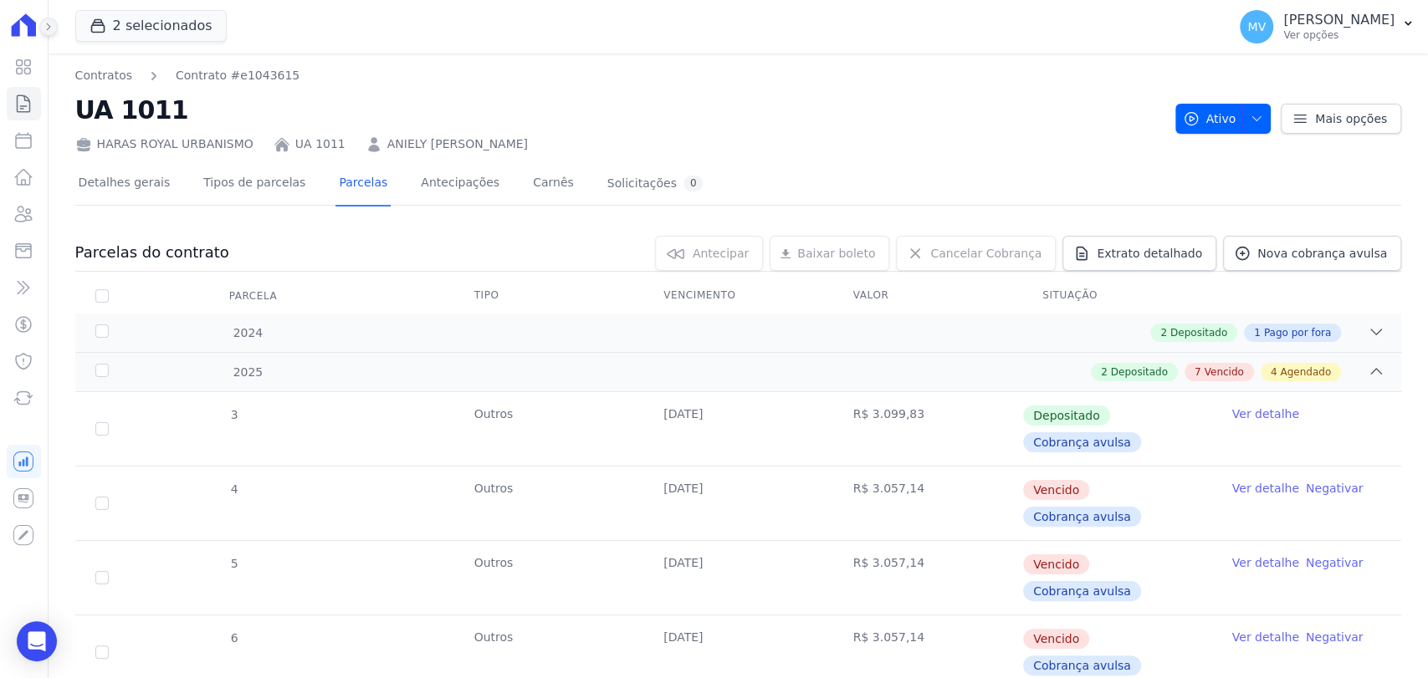
click at [46, 22] on icon at bounding box center [48, 27] width 10 height 10
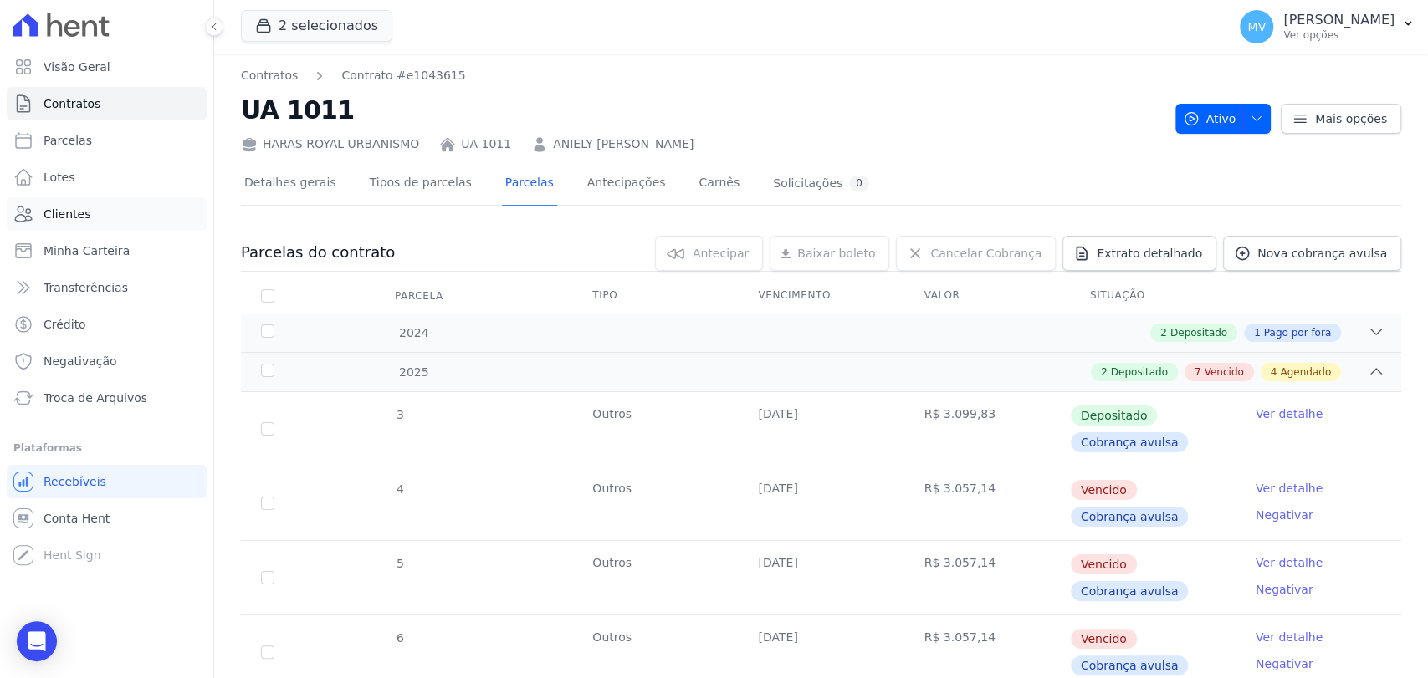
click at [69, 204] on link "Clientes" at bounding box center [107, 213] width 200 height 33
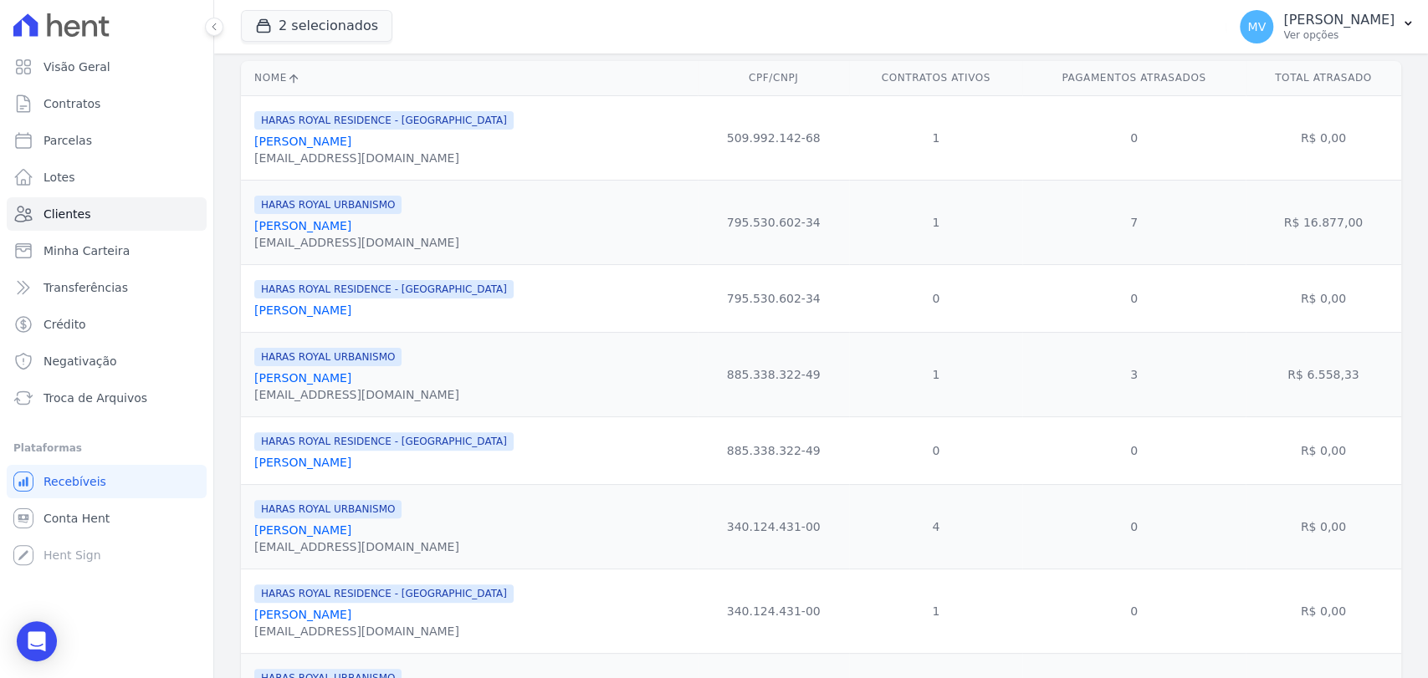
scroll to position [273, 0]
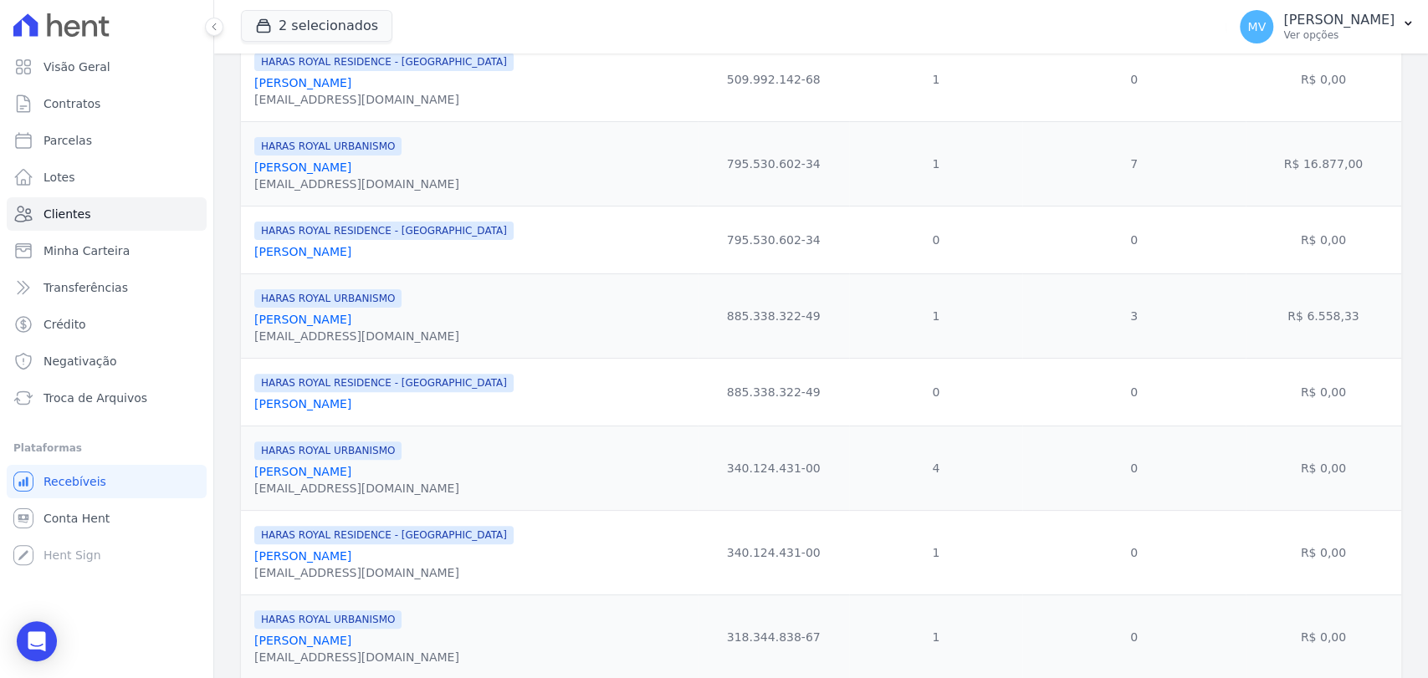
click at [316, 322] on link "[PERSON_NAME]" at bounding box center [302, 319] width 97 height 13
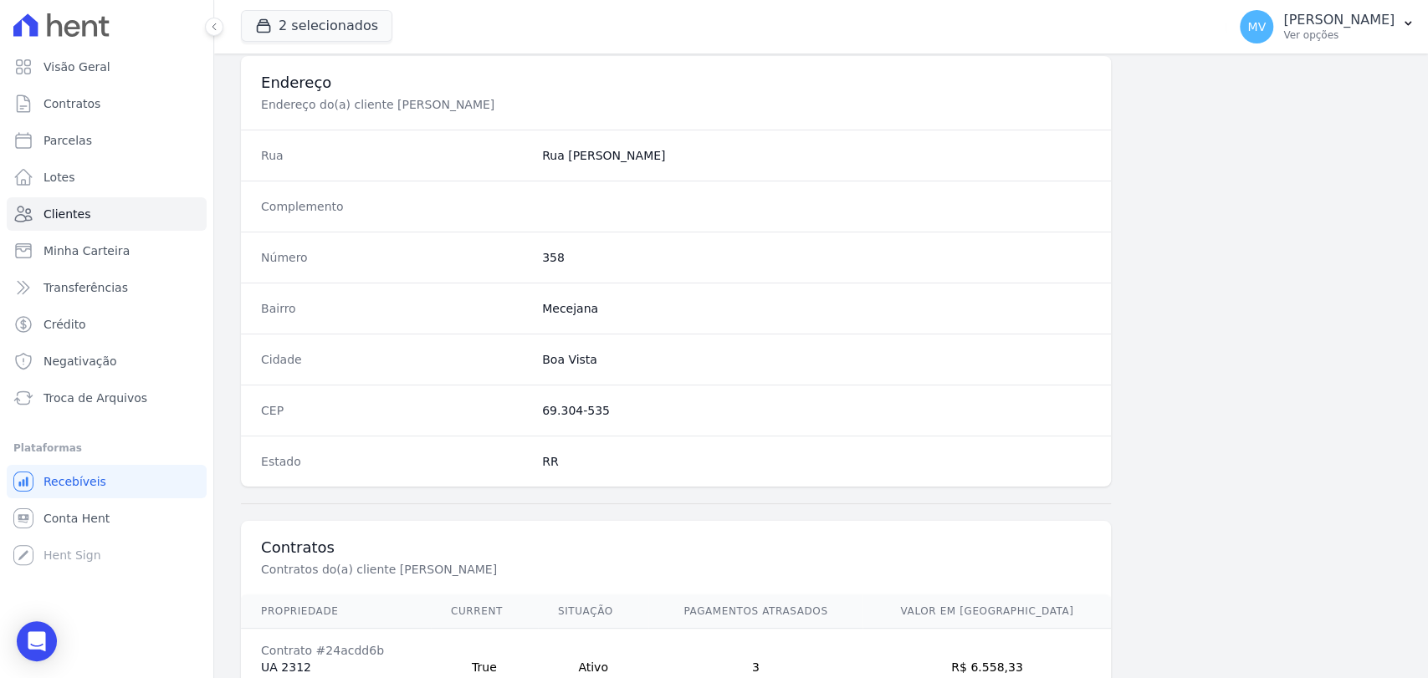
scroll to position [883, 0]
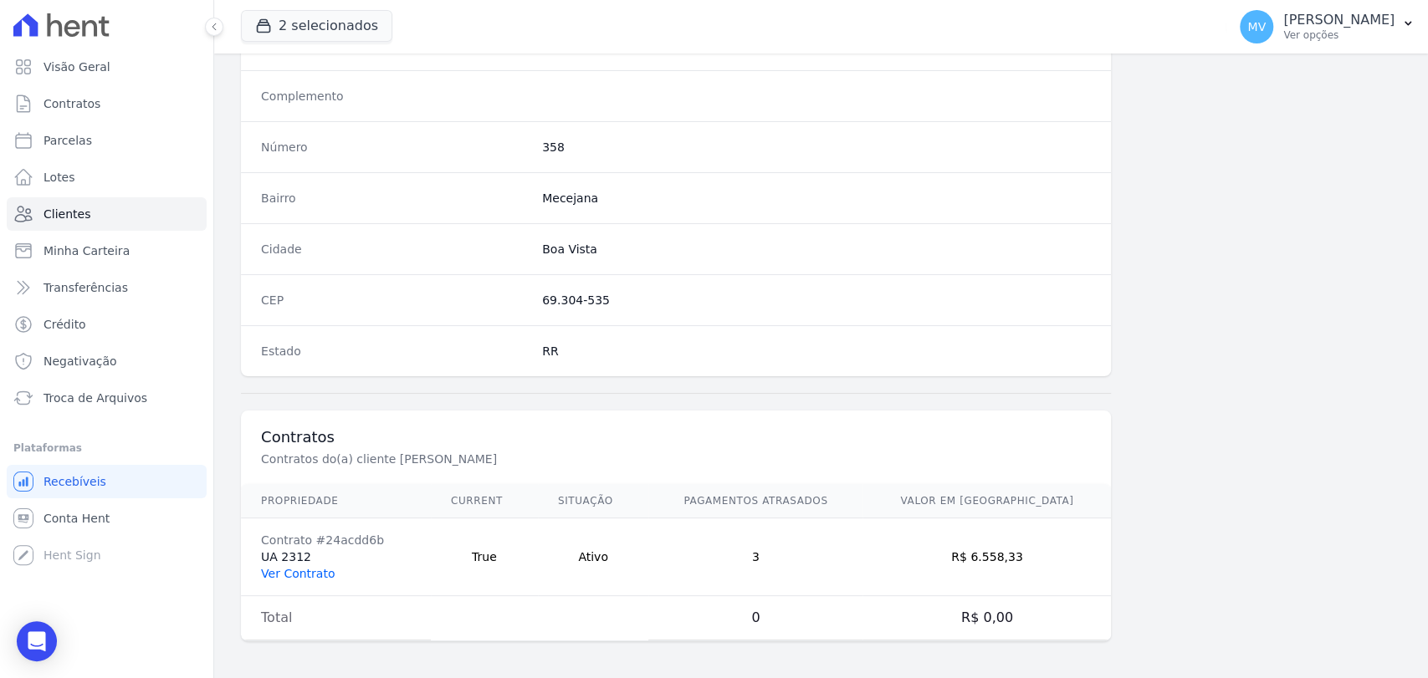
click at [291, 575] on link "Ver Contrato" at bounding box center [298, 573] width 74 height 13
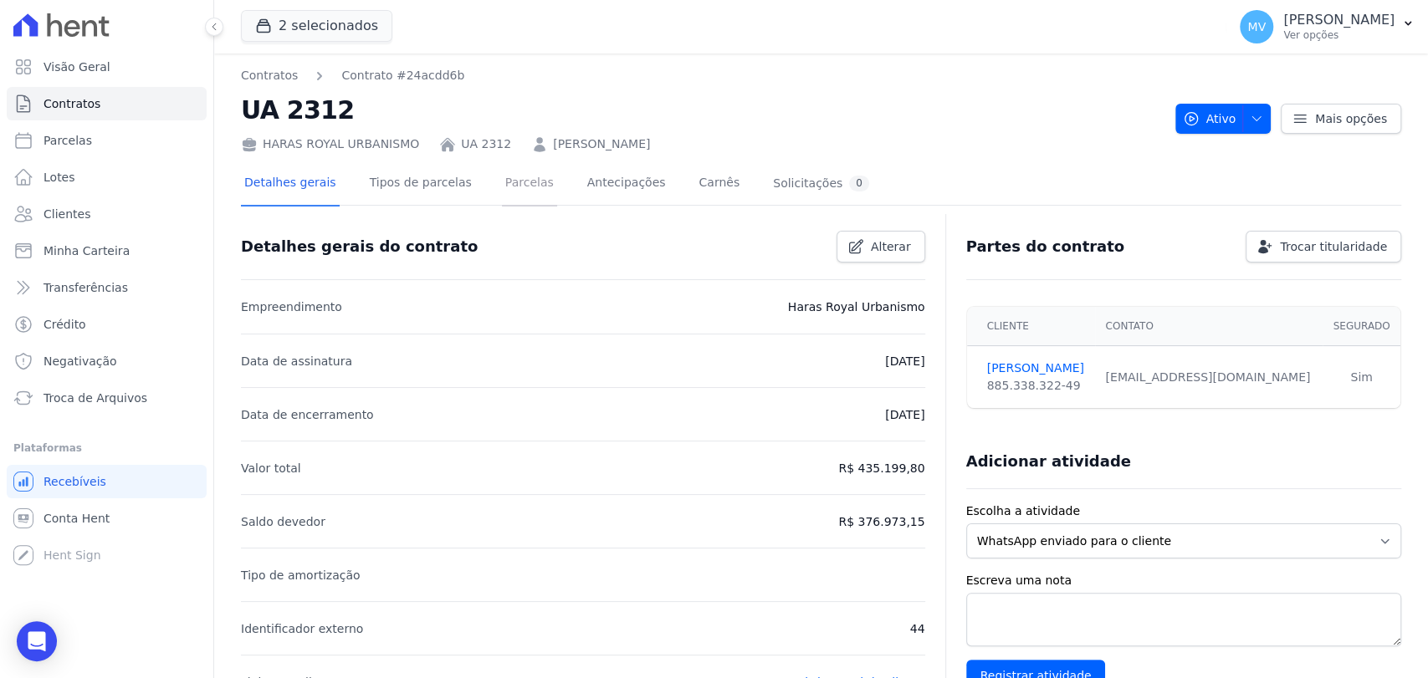
click at [502, 189] on link "Parcelas" at bounding box center [529, 184] width 55 height 44
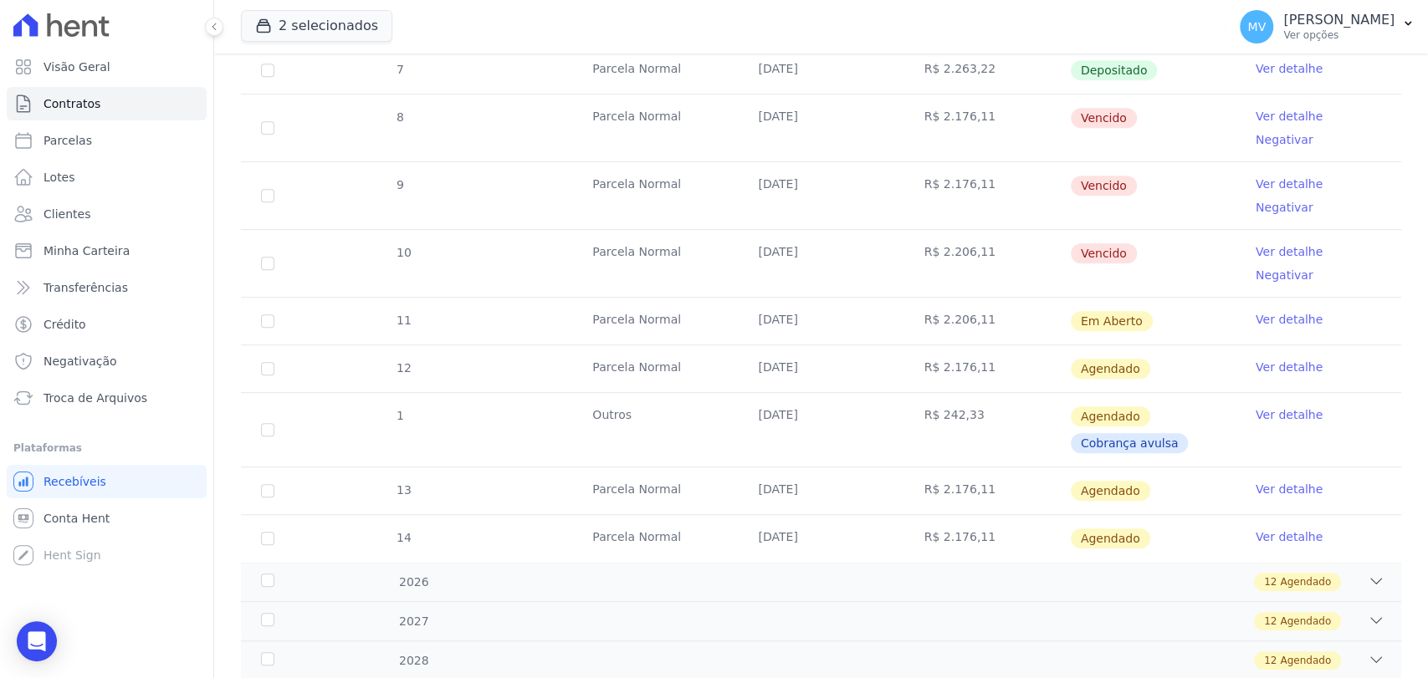
scroll to position [539, 0]
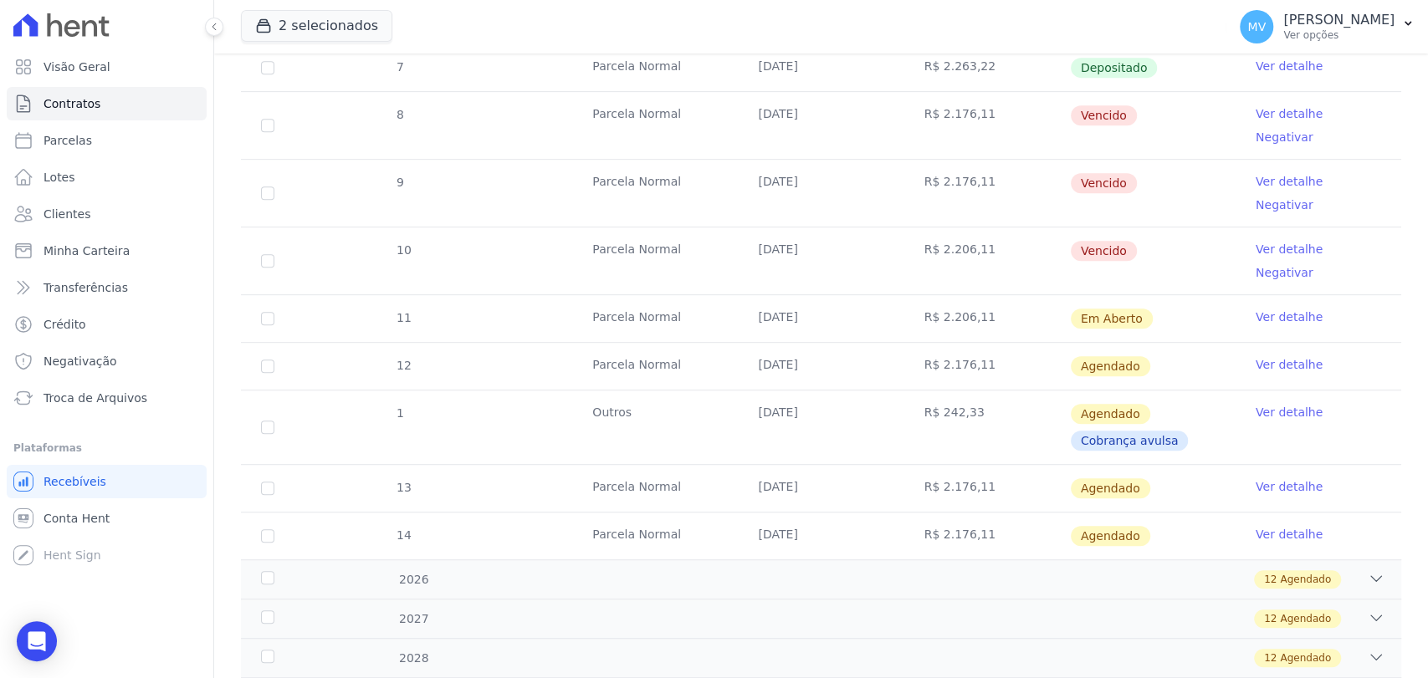
click at [1284, 404] on link "Ver detalhe" at bounding box center [1288, 412] width 67 height 17
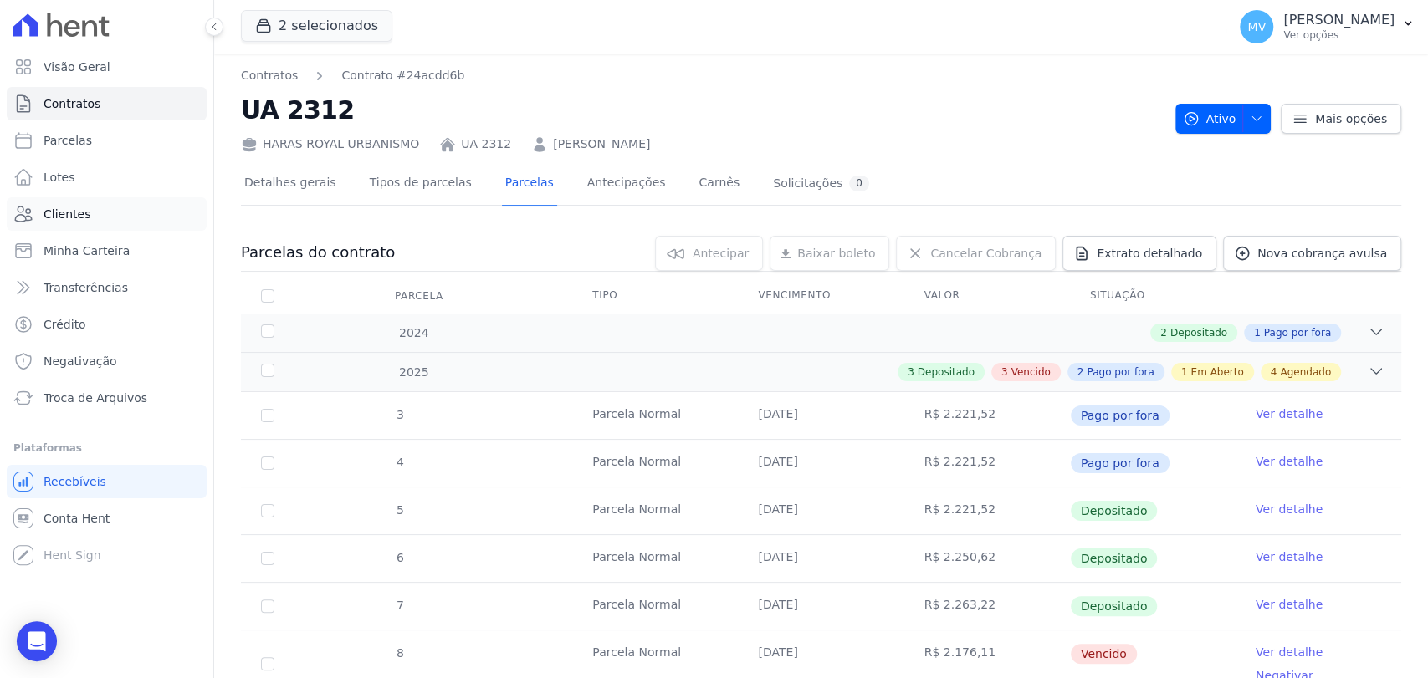
click at [71, 202] on link "Clientes" at bounding box center [107, 213] width 200 height 33
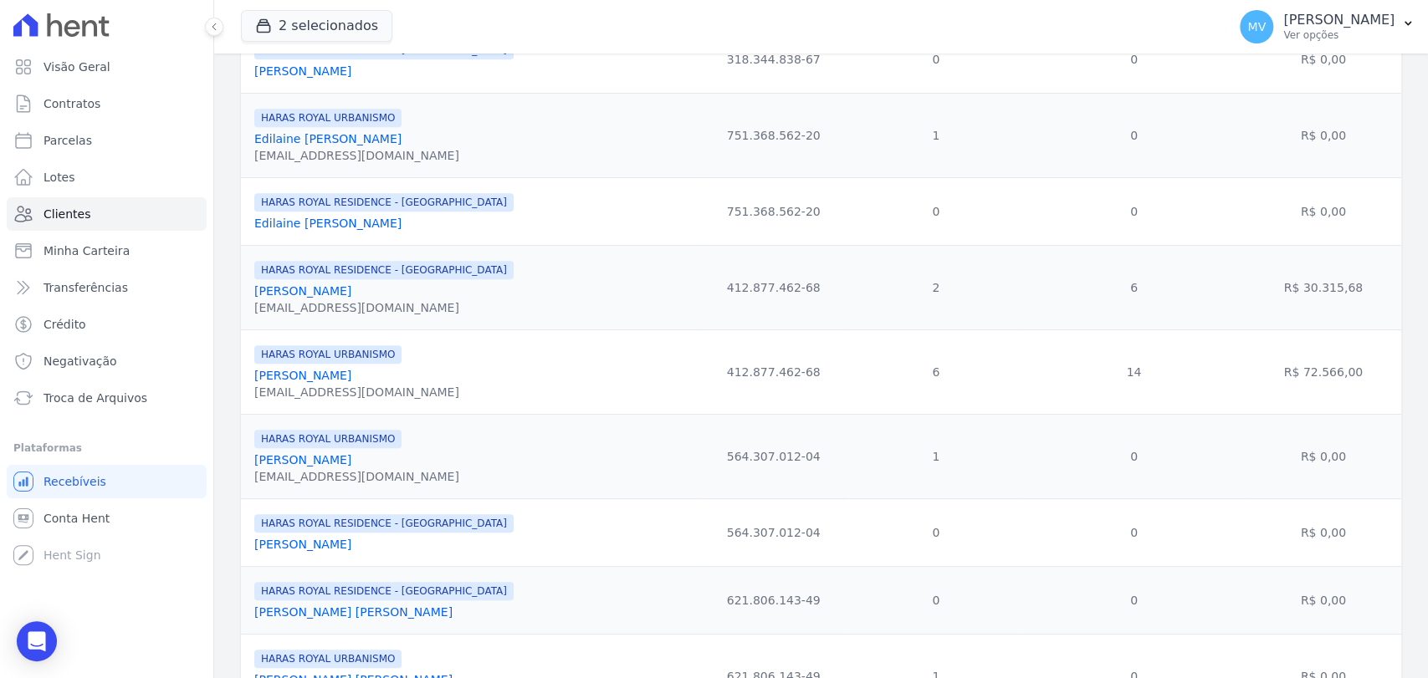
scroll to position [930, 0]
click at [307, 369] on link "[PERSON_NAME]" at bounding box center [302, 372] width 97 height 13
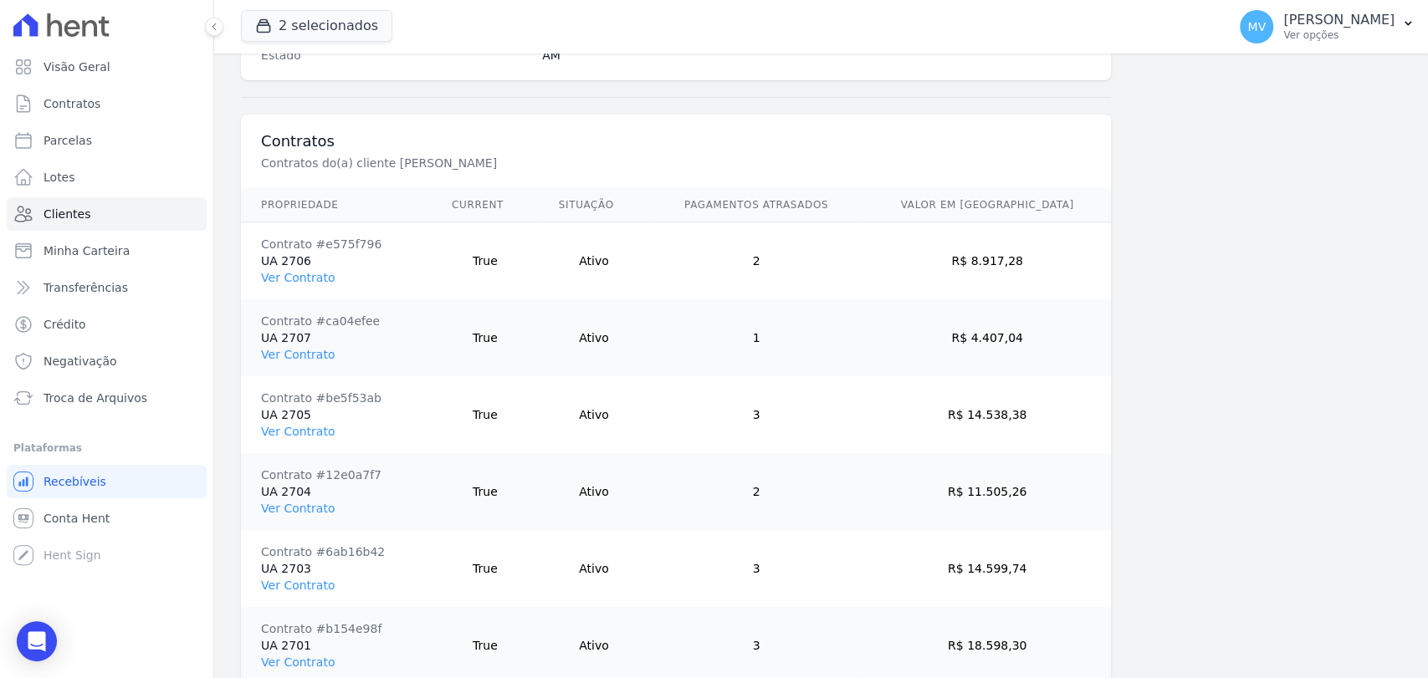
scroll to position [1269, 0]
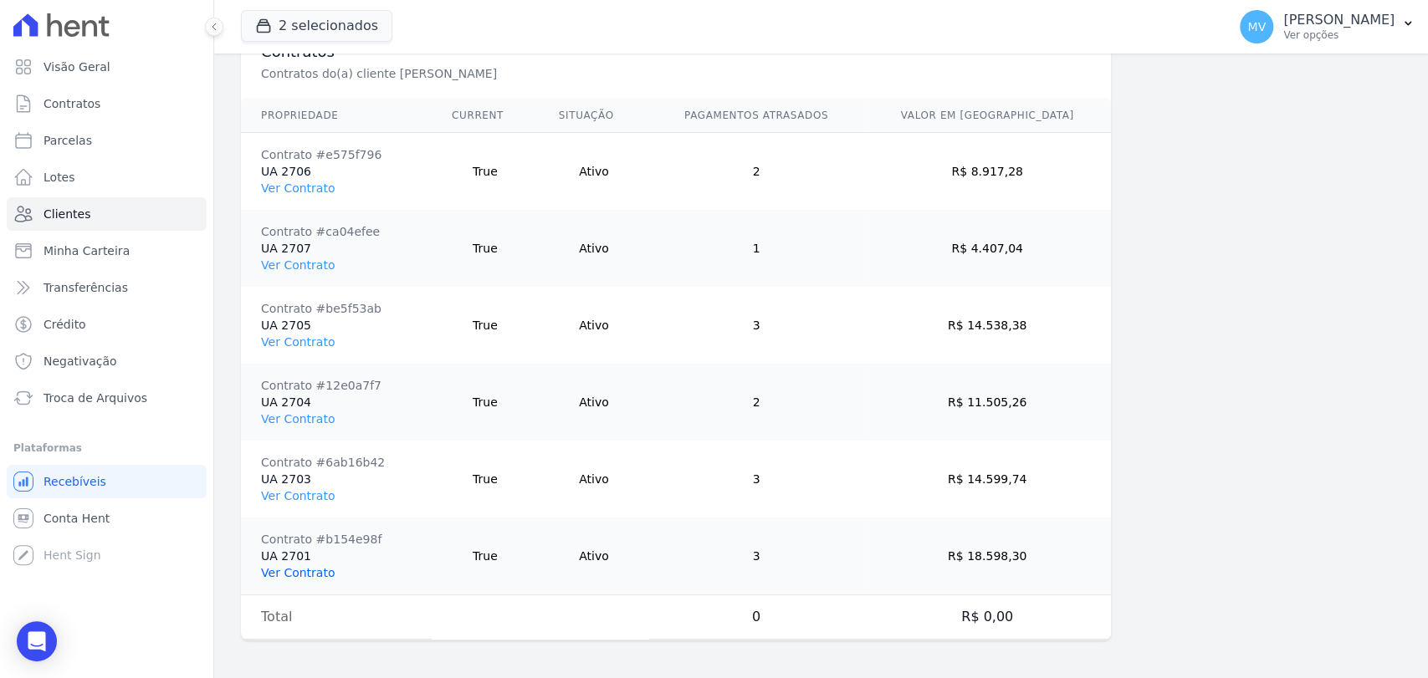
click at [300, 572] on link "Ver Contrato" at bounding box center [298, 572] width 74 height 13
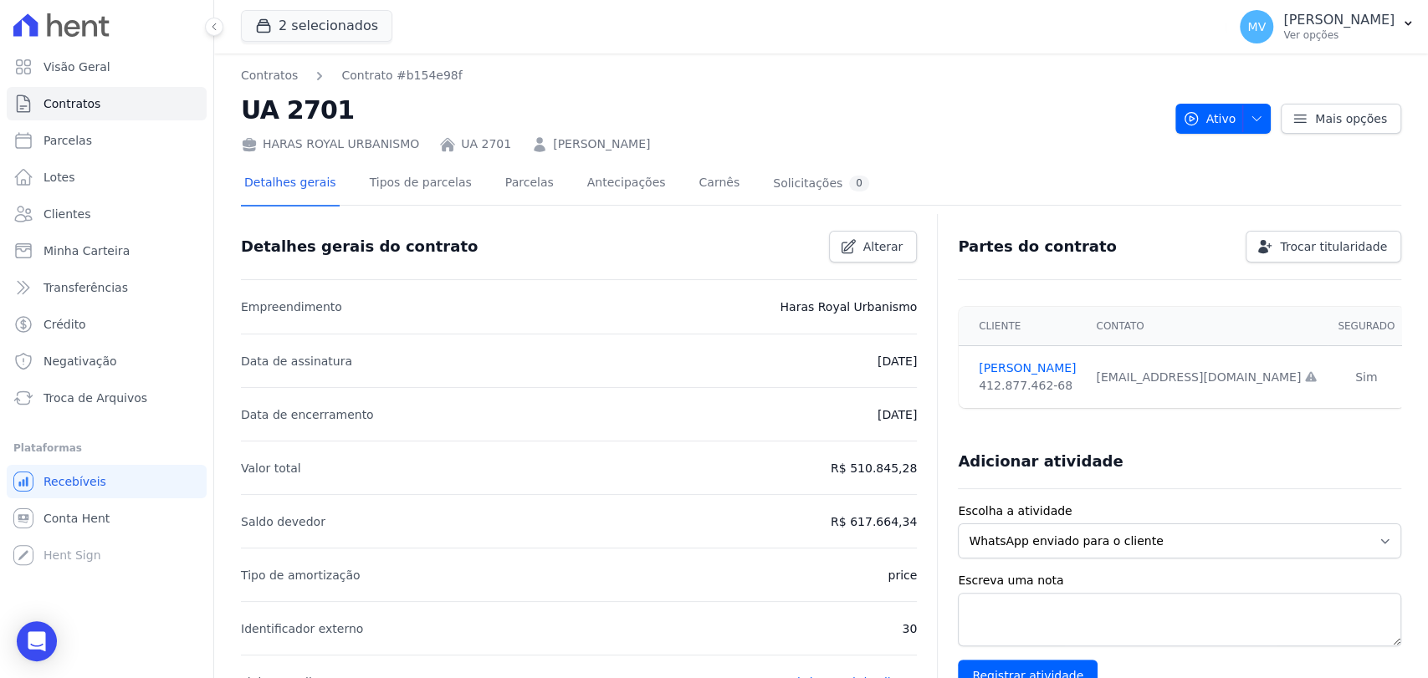
click at [535, 182] on div "Detalhes gerais Tipos de parcelas [GEOGRAPHIC_DATA] Antecipações Carnês Solicit…" at bounding box center [556, 184] width 631 height 44
click at [517, 192] on link "Parcelas" at bounding box center [529, 184] width 55 height 44
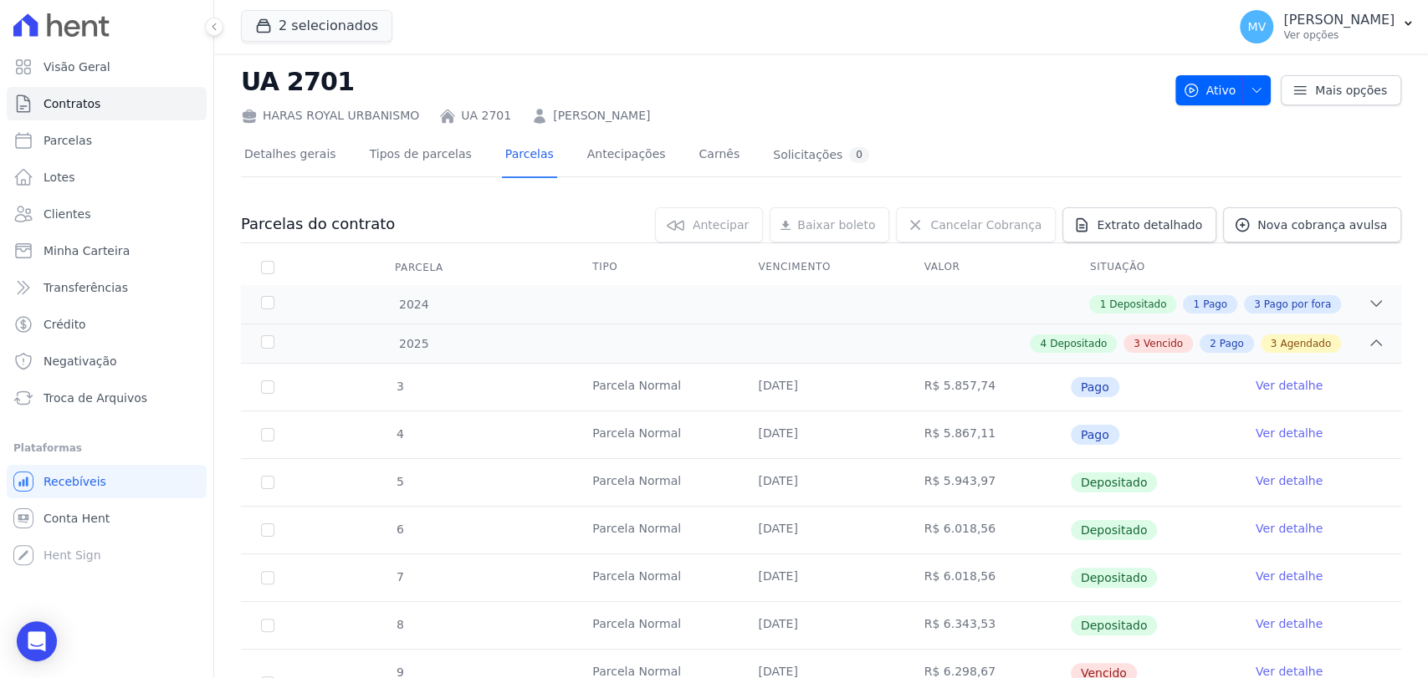
scroll to position [22, 0]
